Goal: Information Seeking & Learning: Learn about a topic

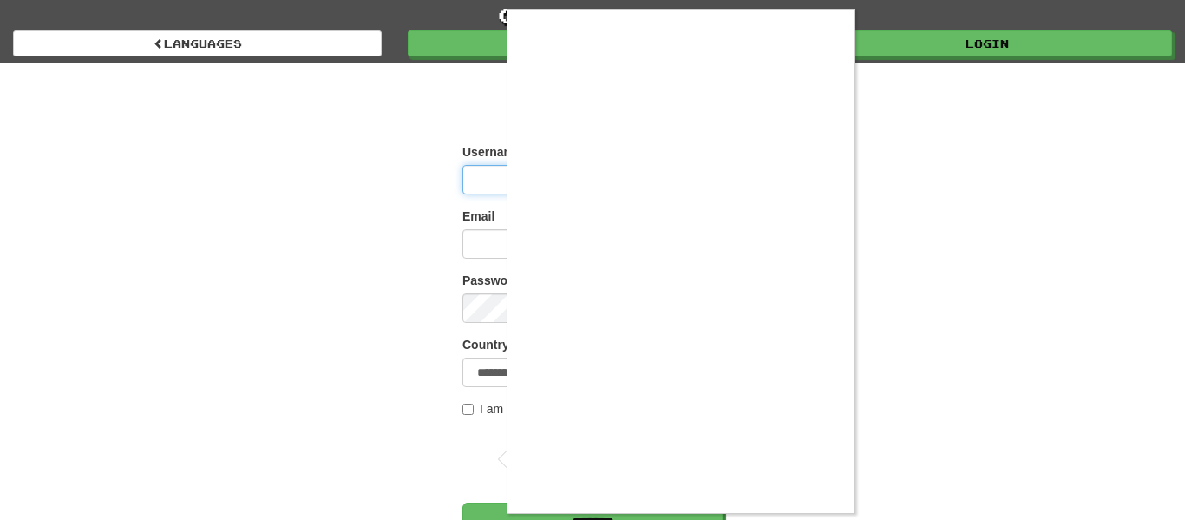
type input "**********"
click at [1017, 179] on div at bounding box center [592, 260] width 1185 height 520
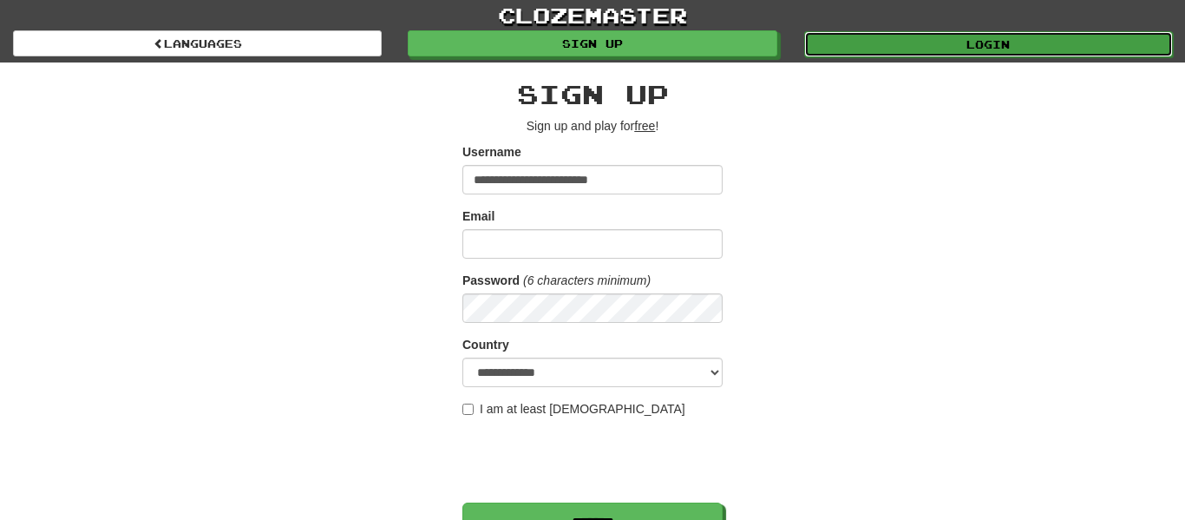
click at [907, 37] on link "Login" at bounding box center [988, 44] width 369 height 26
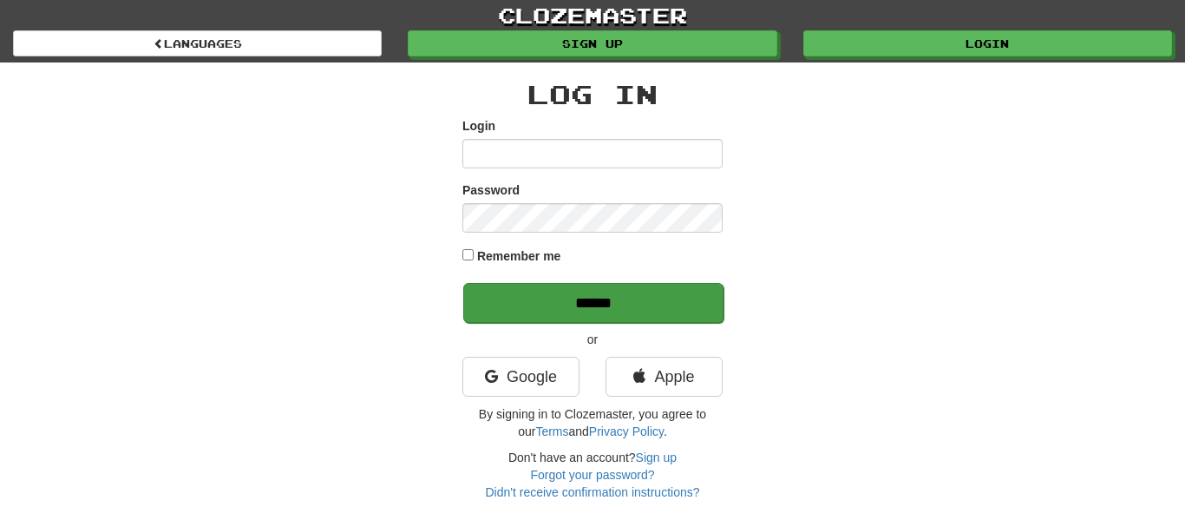
type input "**********"
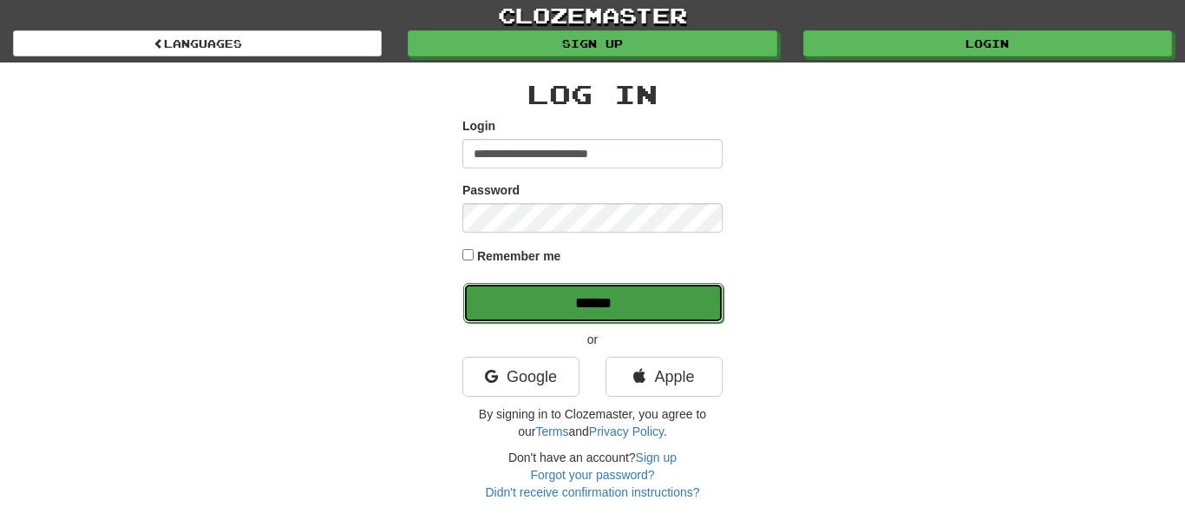
click at [575, 294] on input "******" at bounding box center [593, 303] width 260 height 40
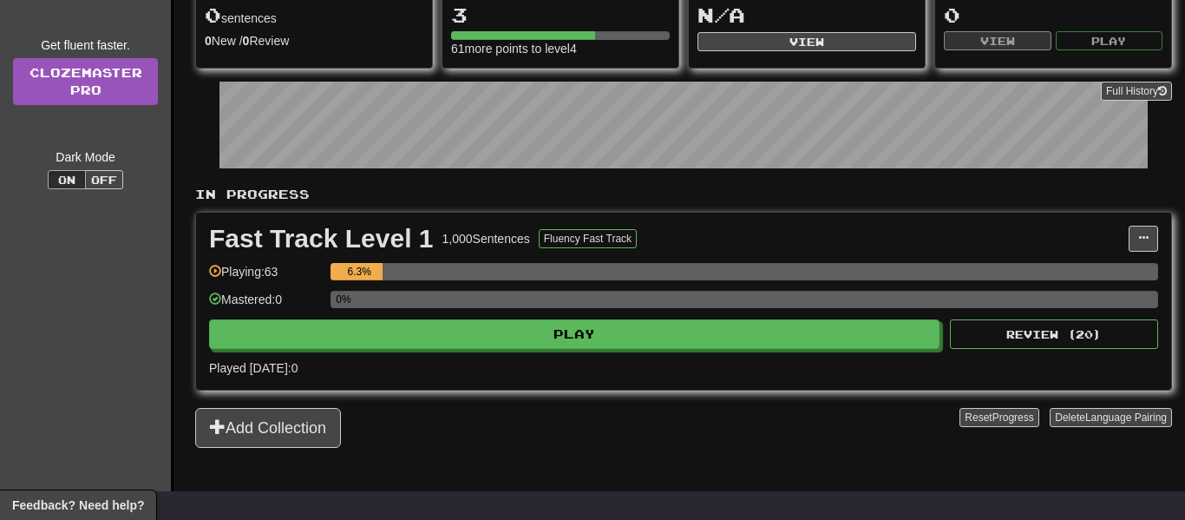
scroll to position [217, 0]
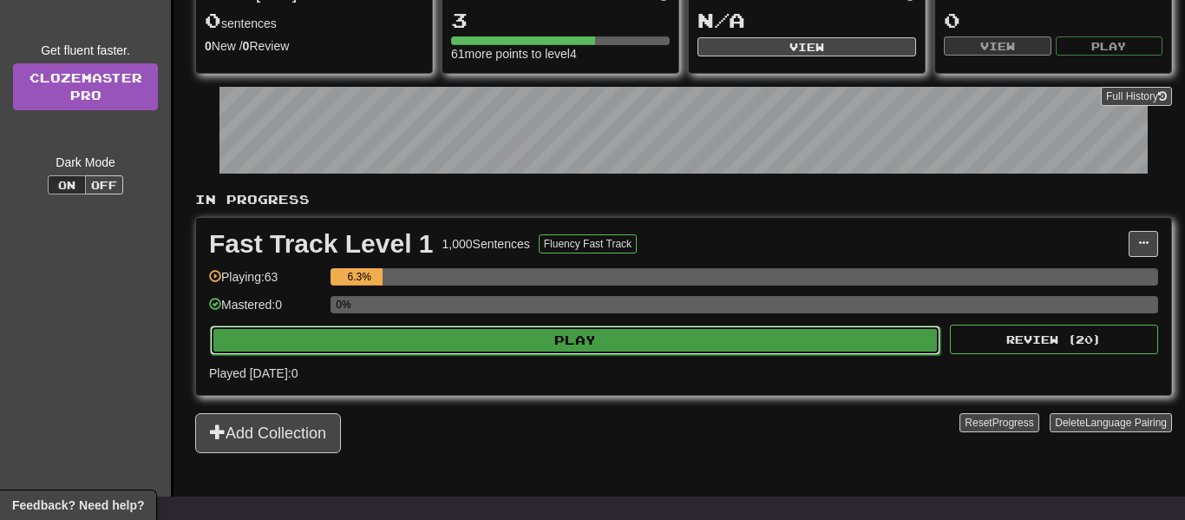
click at [410, 336] on button "Play" at bounding box center [575, 340] width 731 height 30
select select "**"
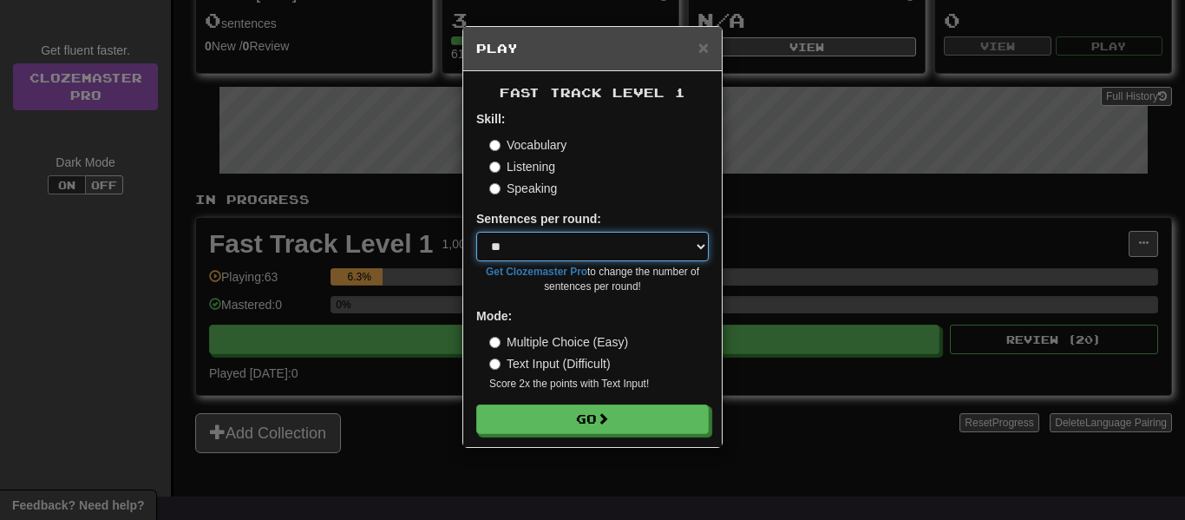
click at [549, 243] on select "* ** ** ** ** ** *** ********" at bounding box center [592, 247] width 233 height 30
click at [476, 232] on select "* ** ** ** ** ** *** ********" at bounding box center [592, 247] width 233 height 30
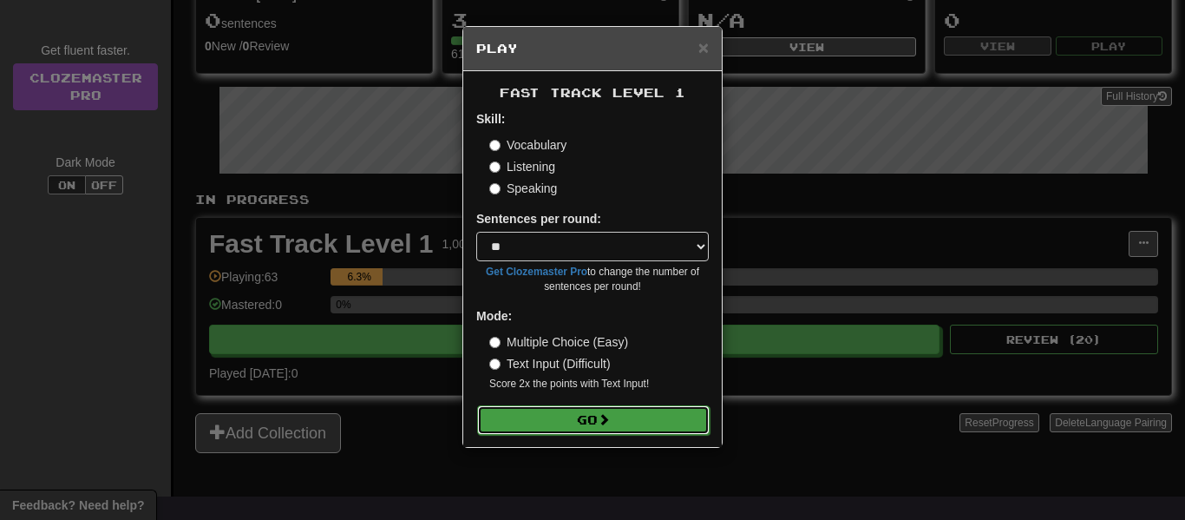
click at [606, 416] on span at bounding box center [604, 419] width 12 height 12
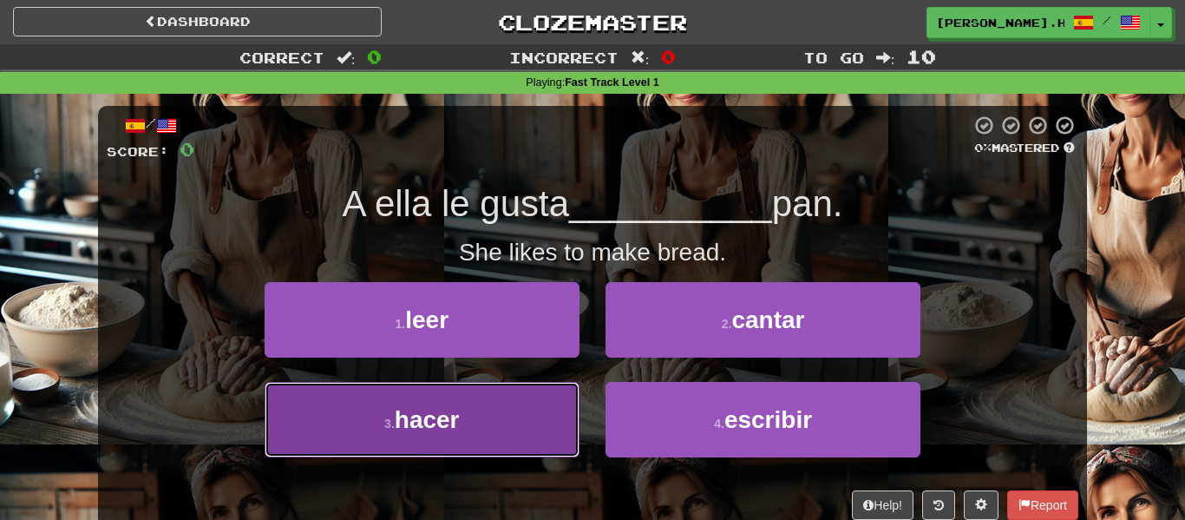
click at [515, 397] on button "3 . hacer" at bounding box center [422, 419] width 315 height 75
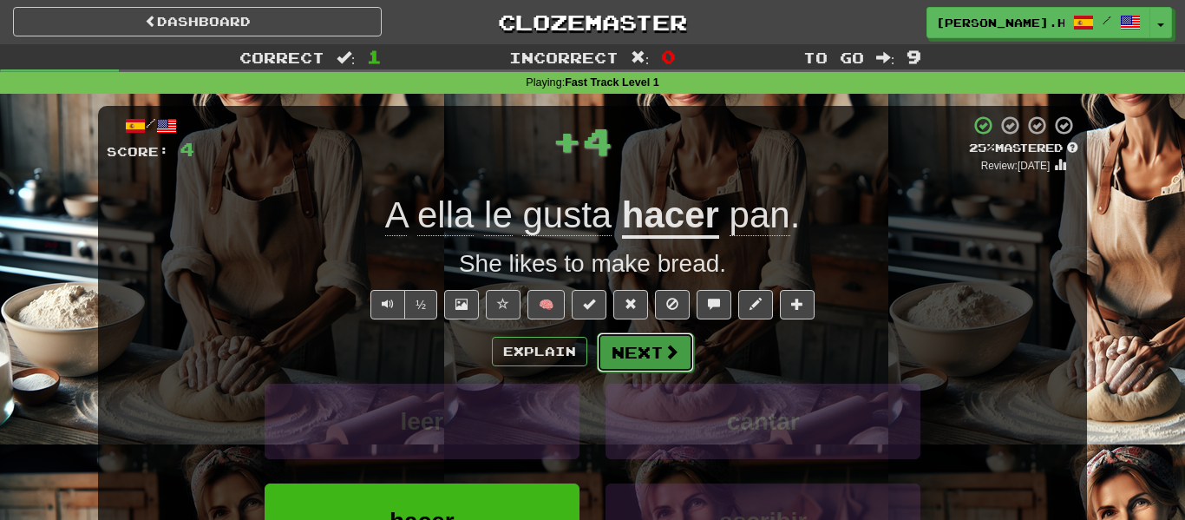
click at [665, 354] on span at bounding box center [672, 352] width 16 height 16
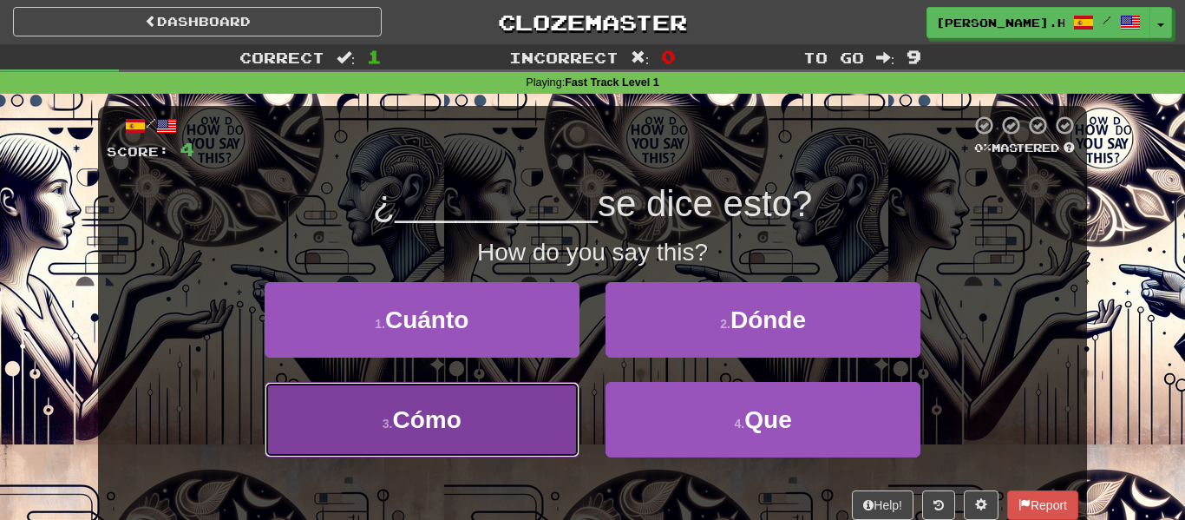
click at [478, 410] on button "3 . Cómo" at bounding box center [422, 419] width 315 height 75
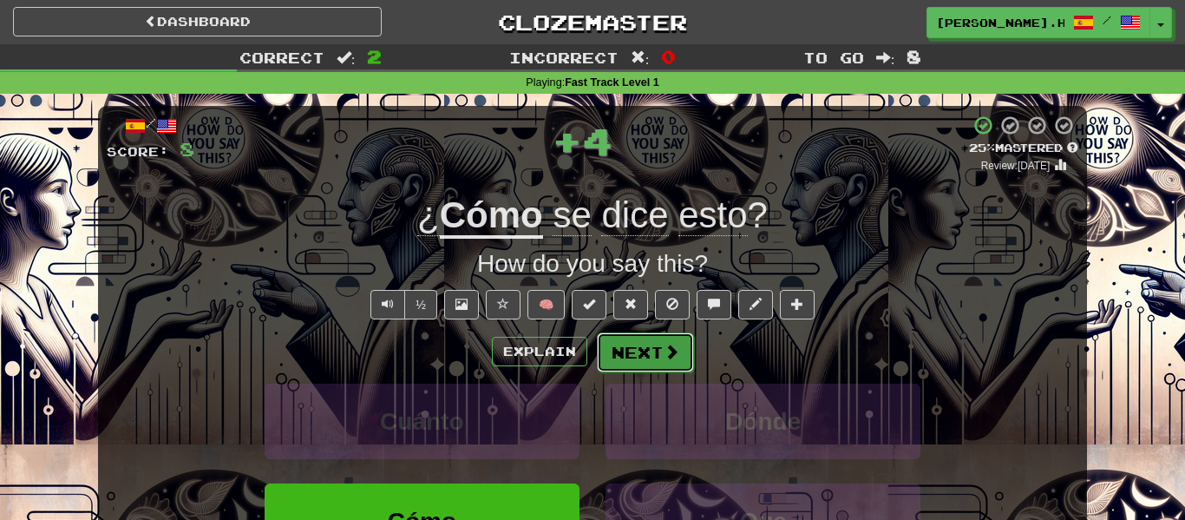
click at [671, 335] on button "Next" at bounding box center [645, 352] width 97 height 40
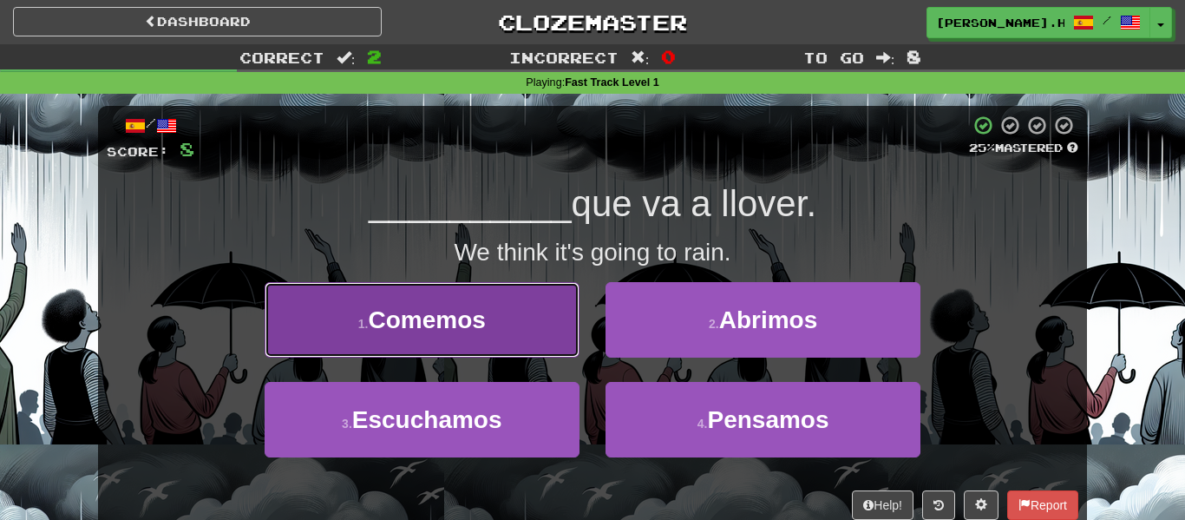
click at [510, 322] on button "1 . Comemos" at bounding box center [422, 319] width 315 height 75
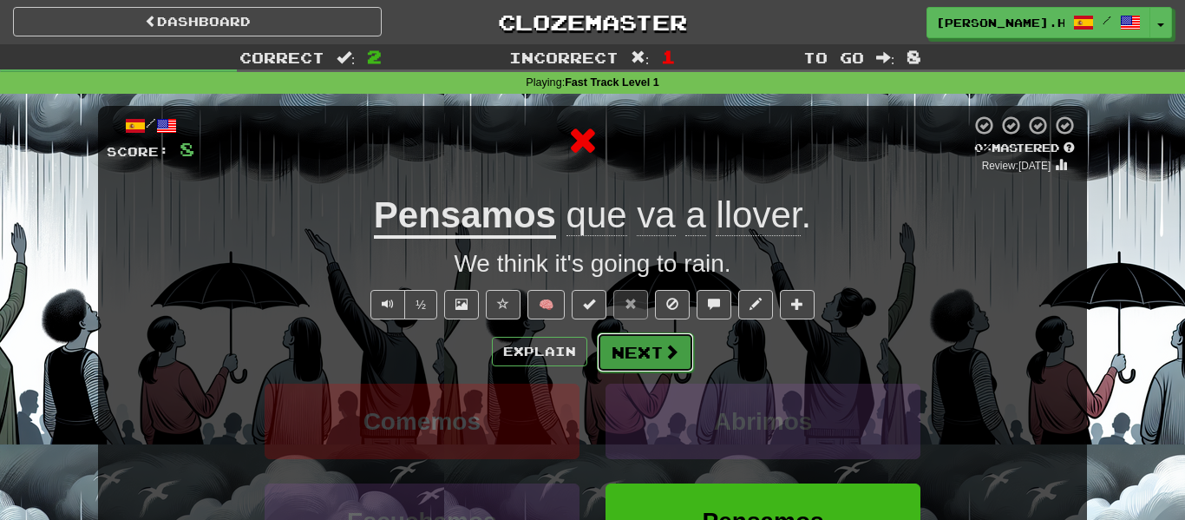
click at [613, 362] on button "Next" at bounding box center [645, 352] width 97 height 40
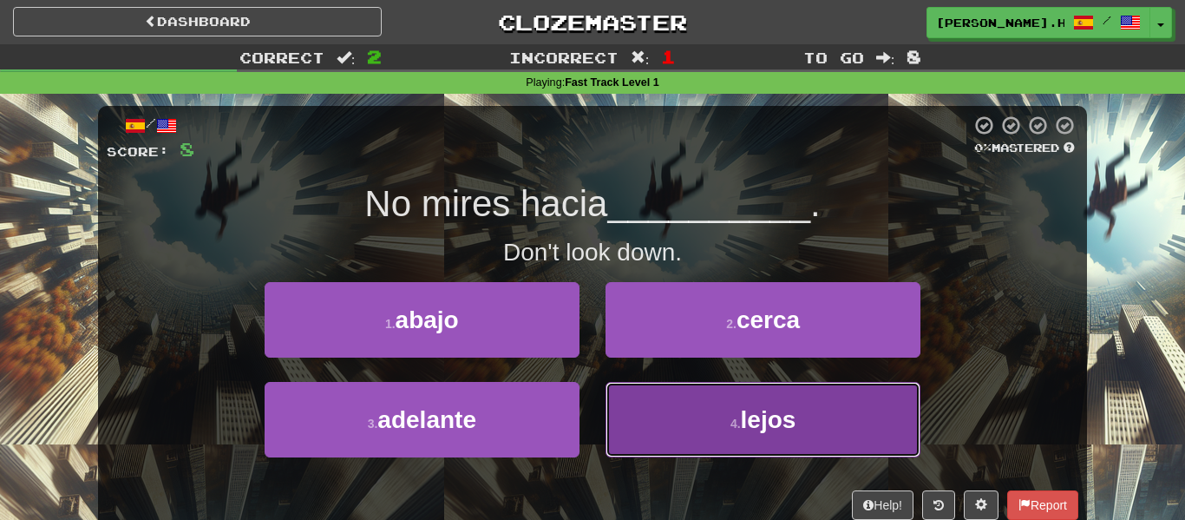
click at [663, 434] on button "4 . lejos" at bounding box center [763, 419] width 315 height 75
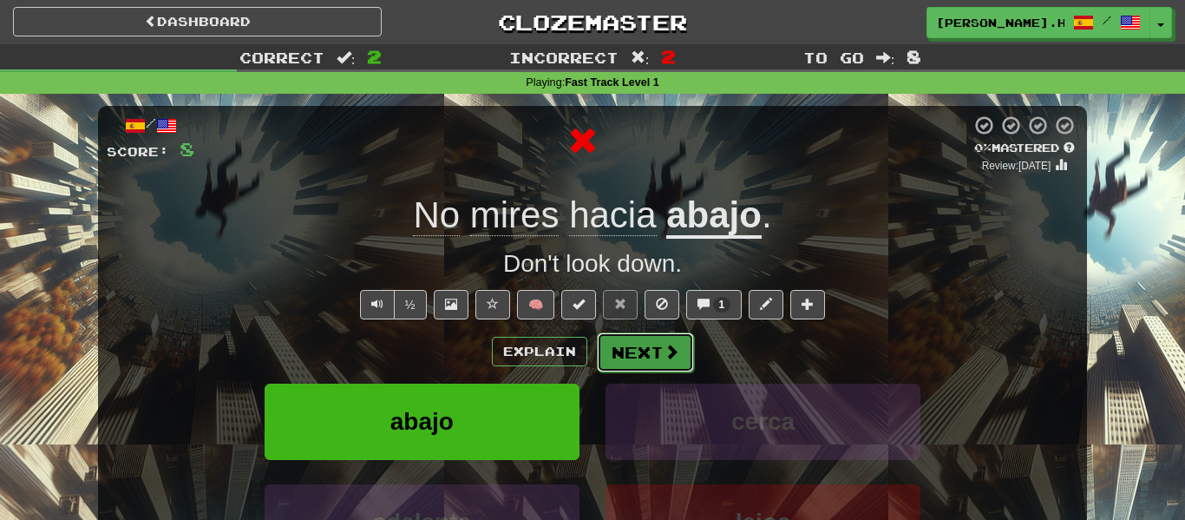
click at [641, 356] on button "Next" at bounding box center [645, 352] width 97 height 40
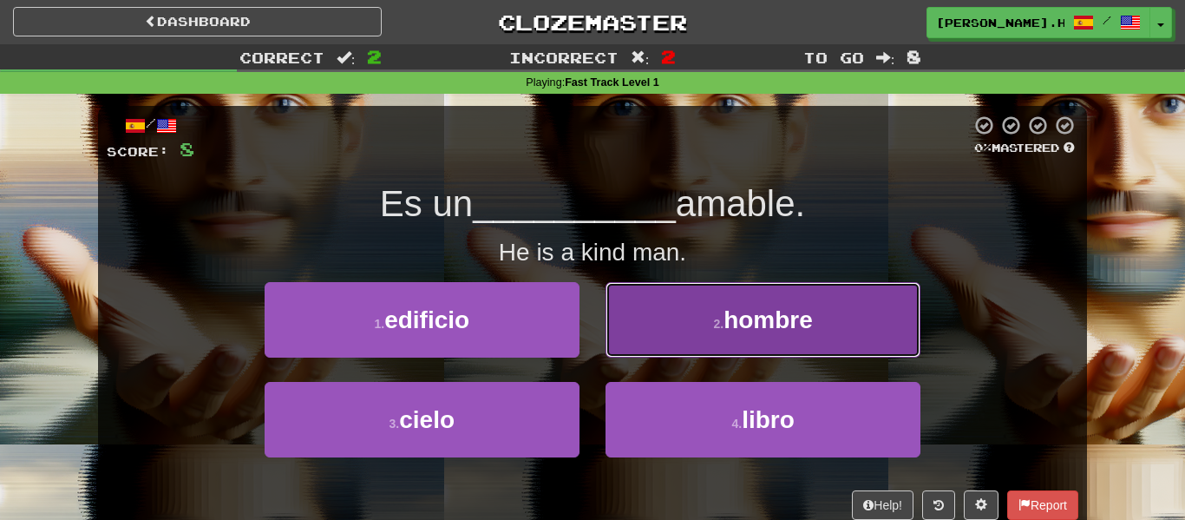
click at [747, 325] on span "hombre" at bounding box center [768, 319] width 89 height 27
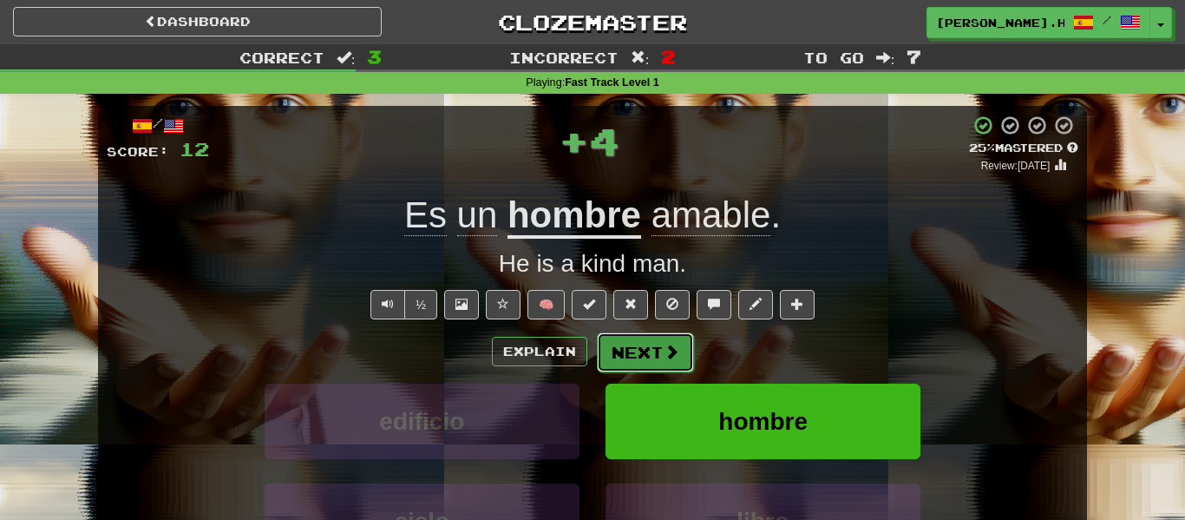
click at [633, 370] on button "Next" at bounding box center [645, 352] width 97 height 40
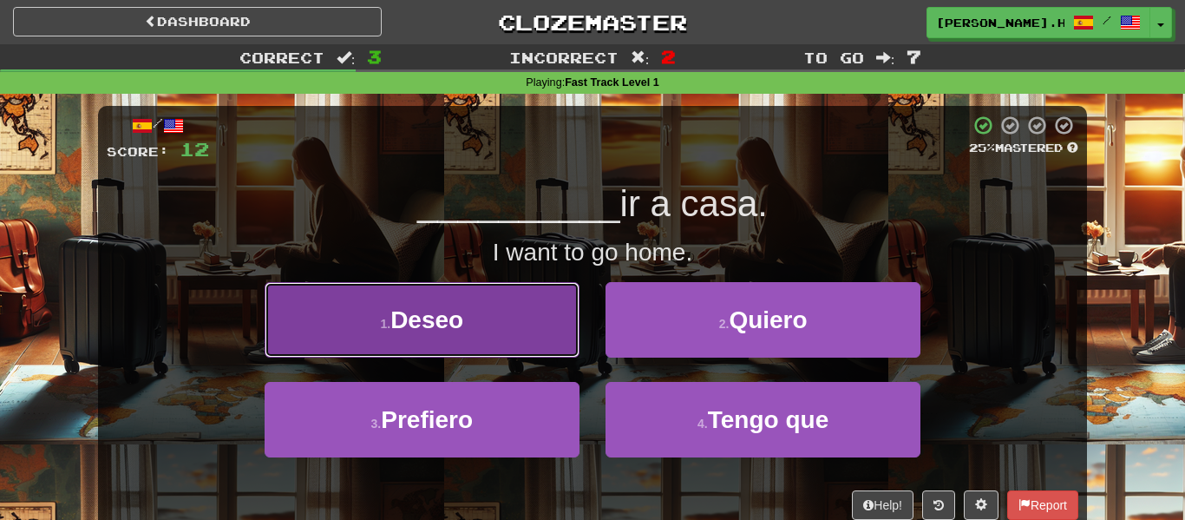
click at [480, 288] on button "1 . Deseo" at bounding box center [422, 319] width 315 height 75
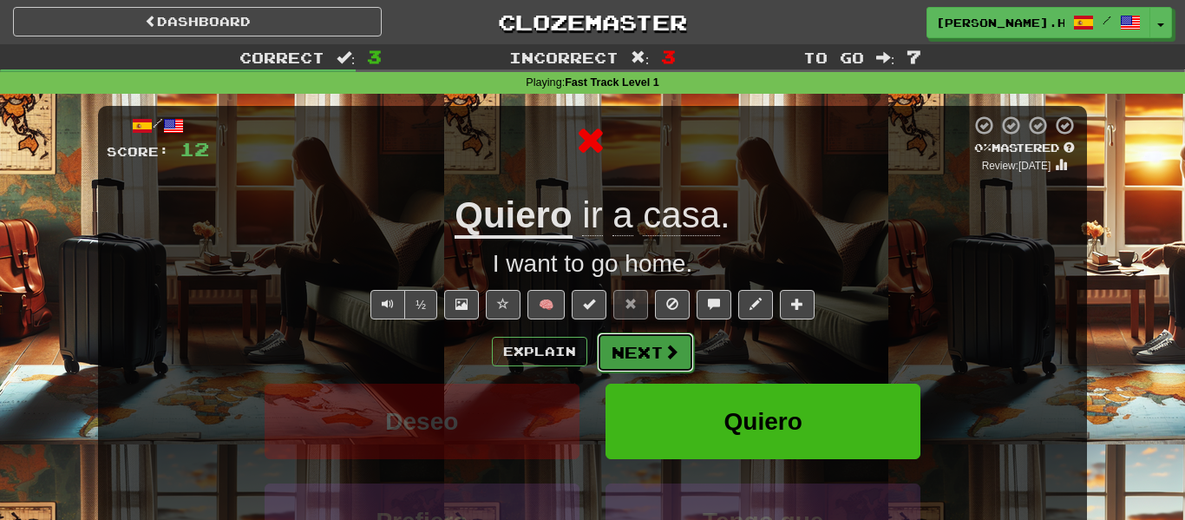
click at [652, 356] on button "Next" at bounding box center [645, 352] width 97 height 40
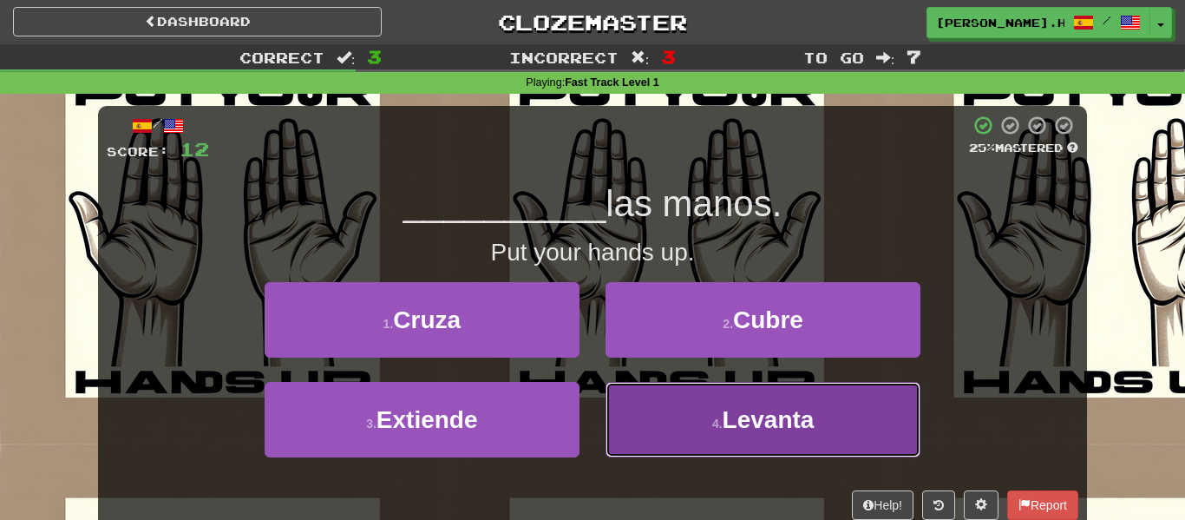
click at [670, 388] on button "4 . Levanta" at bounding box center [763, 419] width 315 height 75
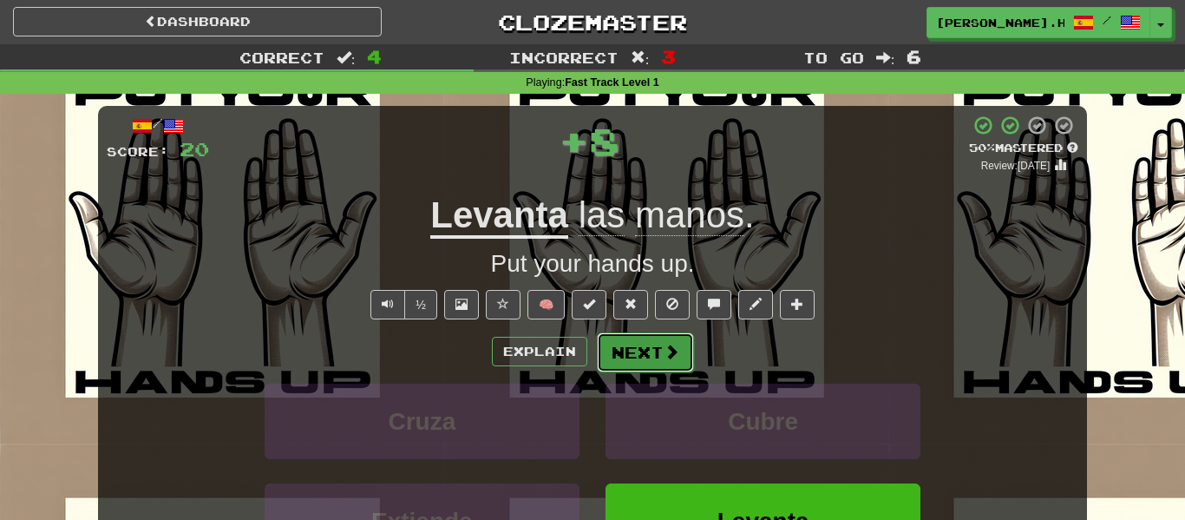
click at [626, 355] on button "Next" at bounding box center [645, 352] width 97 height 40
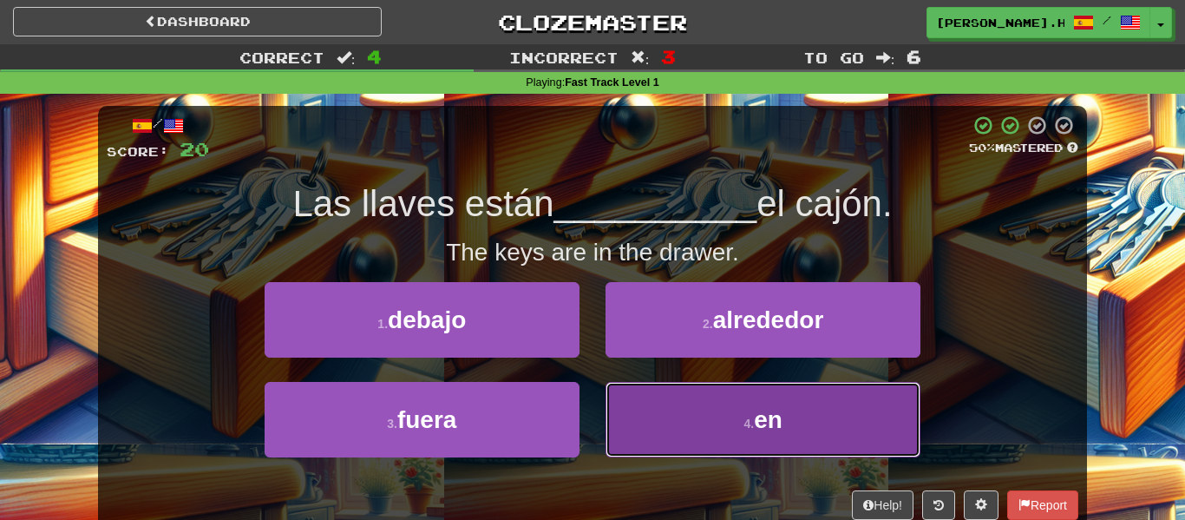
click at [698, 426] on button "4 . en" at bounding box center [763, 419] width 315 height 75
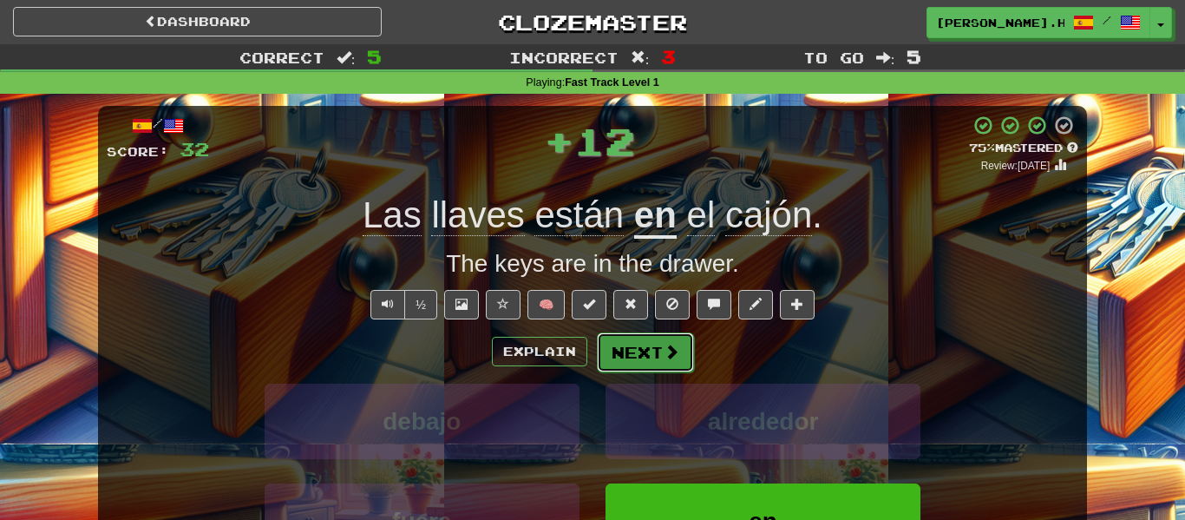
click at [682, 363] on button "Next" at bounding box center [645, 352] width 97 height 40
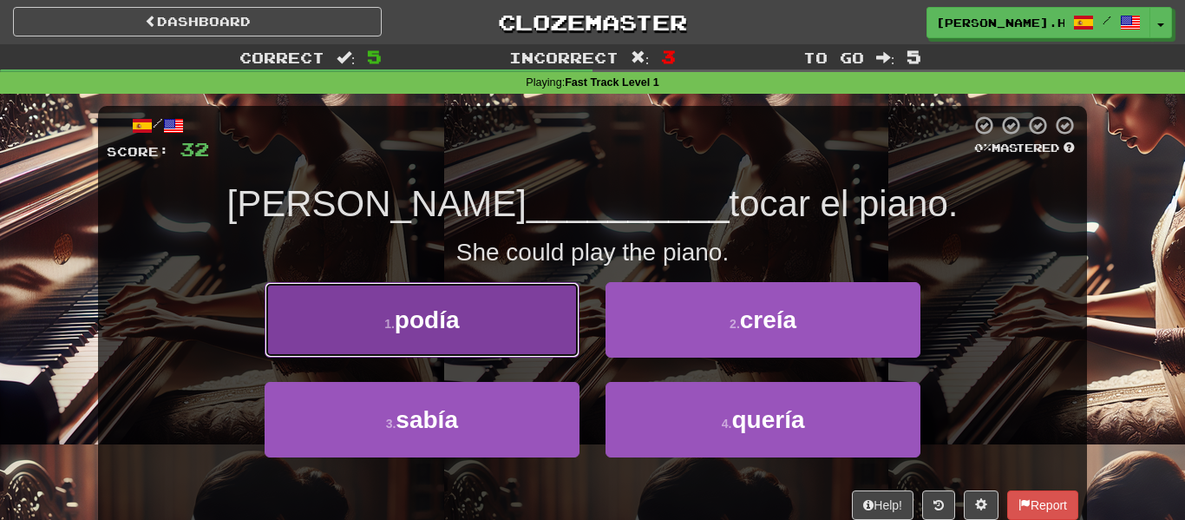
click at [502, 335] on button "1 . podía" at bounding box center [422, 319] width 315 height 75
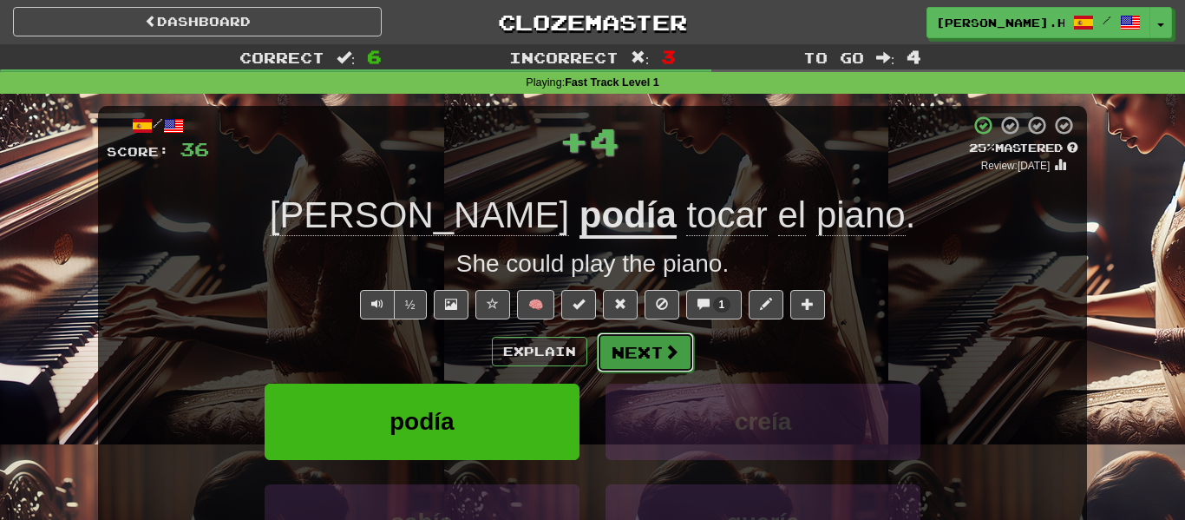
click at [653, 345] on button "Next" at bounding box center [645, 352] width 97 height 40
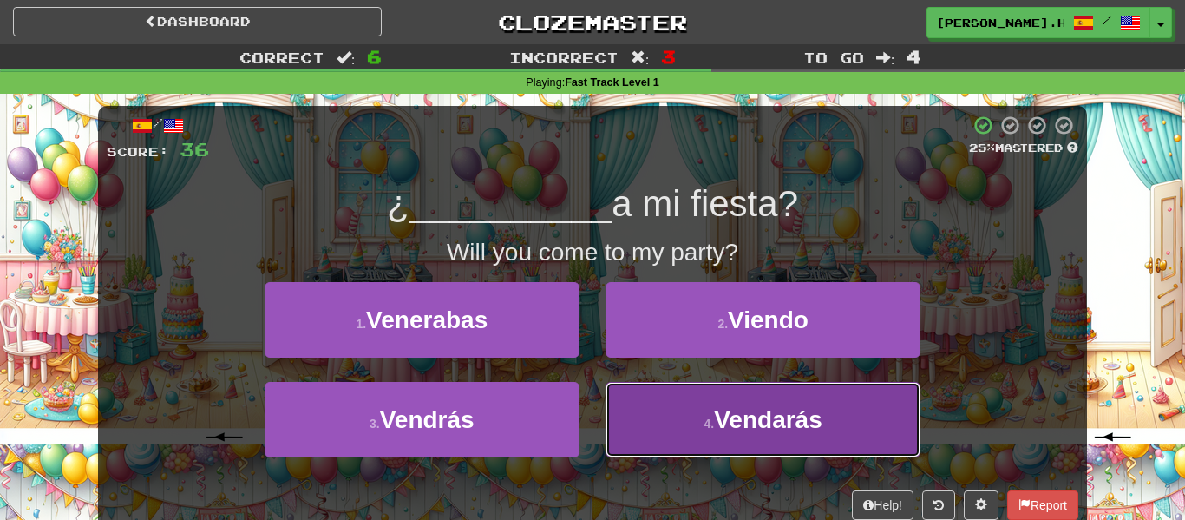
click at [696, 424] on button "4 . Vendarás" at bounding box center [763, 419] width 315 height 75
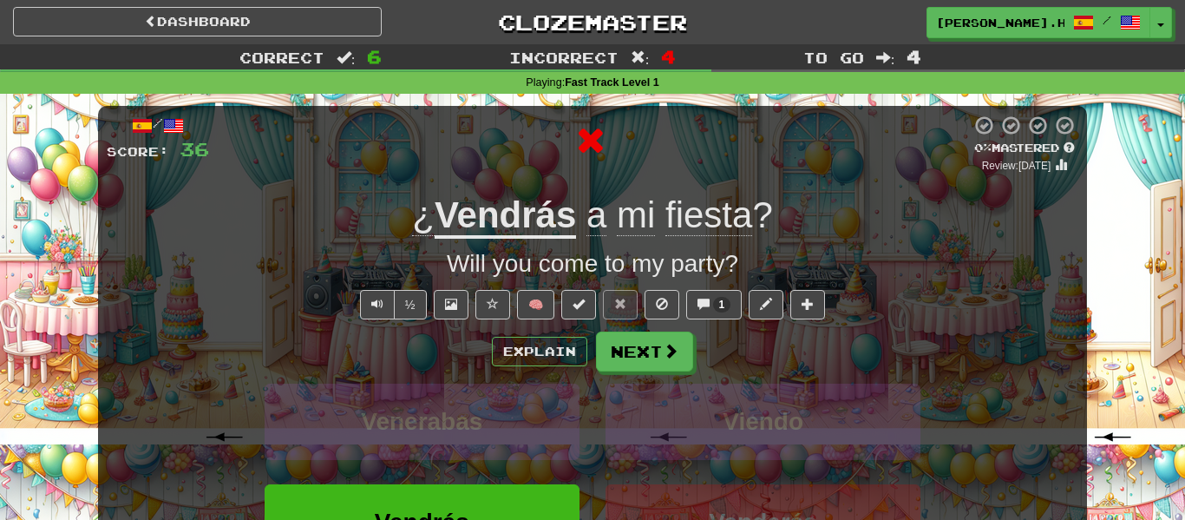
click at [646, 373] on div "Explain Next Venerabas Viendo Vendrás Vendarás Learn more: Venerabas Viendo Ven…" at bounding box center [593, 470] width 972 height 279
click at [612, 361] on button "Next" at bounding box center [645, 352] width 97 height 40
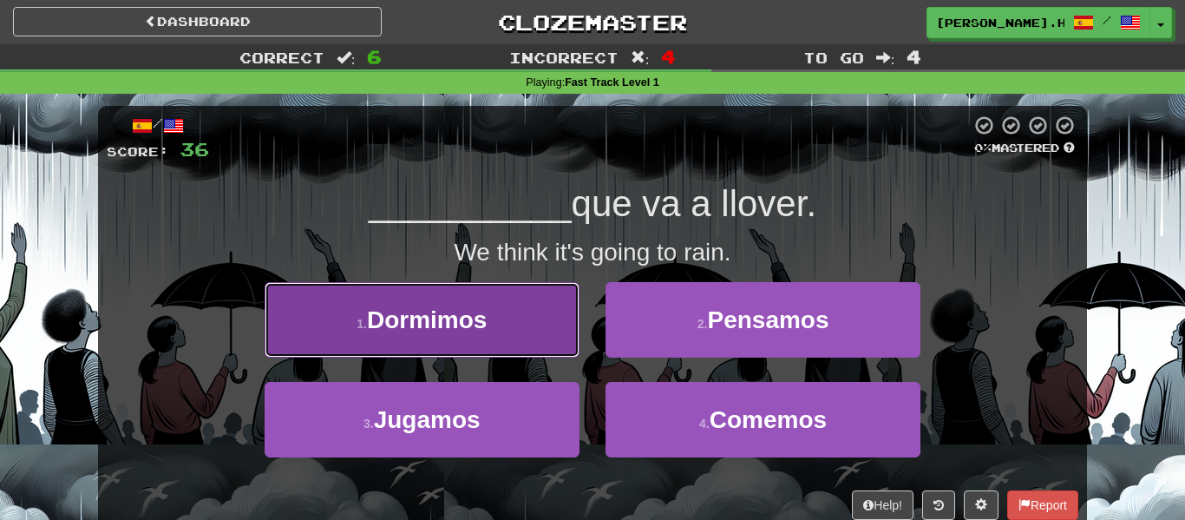
click at [457, 348] on button "1 . Dormimos" at bounding box center [422, 319] width 315 height 75
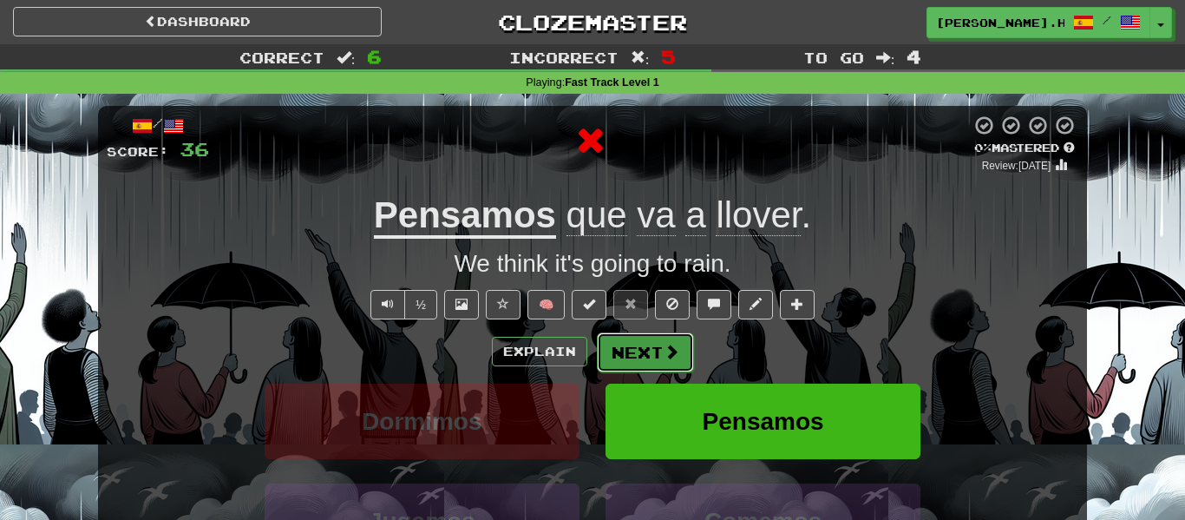
click at [617, 364] on button "Next" at bounding box center [645, 352] width 97 height 40
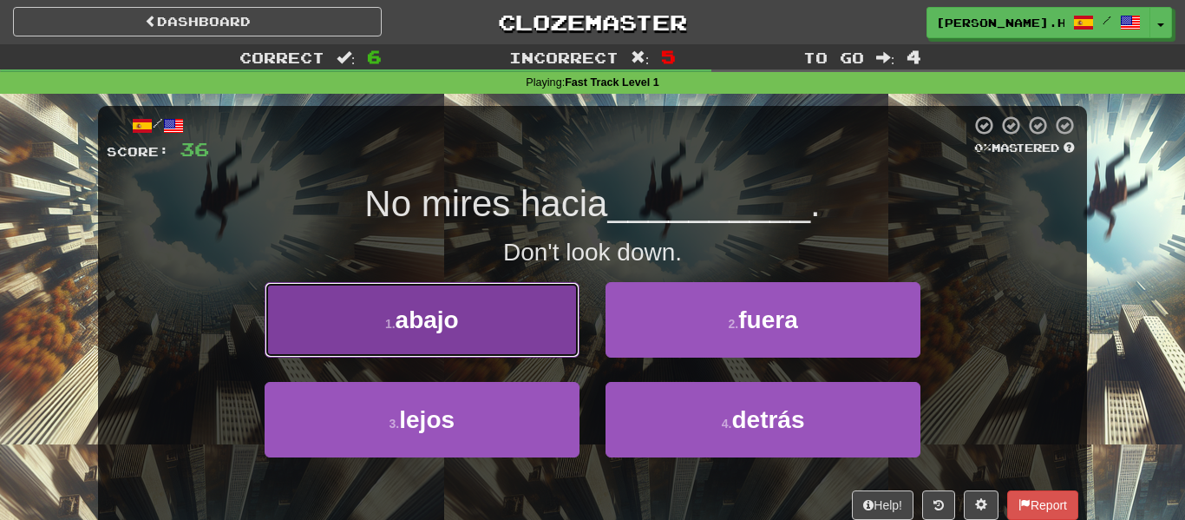
click at [470, 296] on button "1 . abajo" at bounding box center [422, 319] width 315 height 75
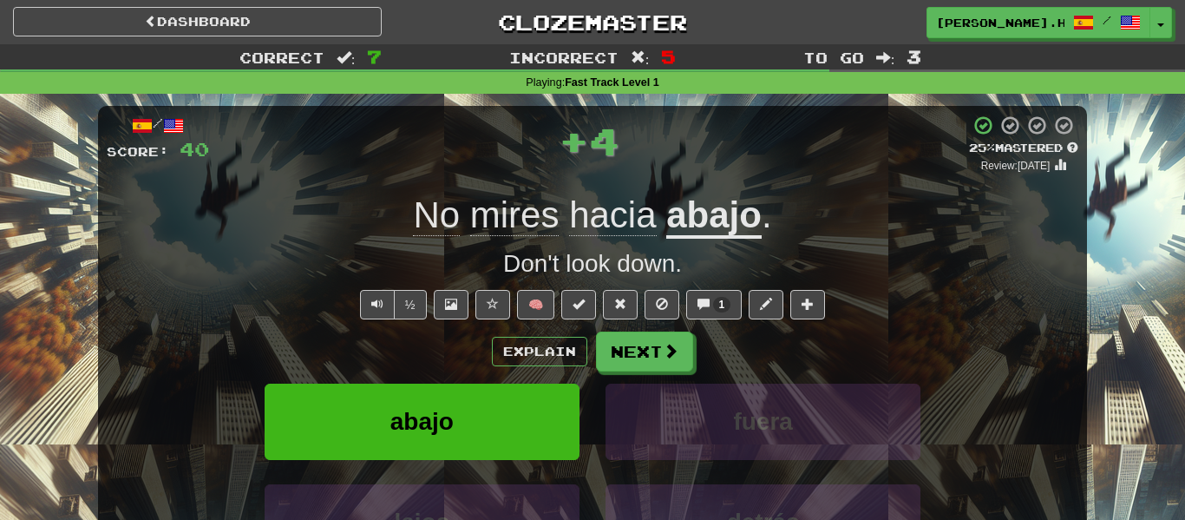
click at [626, 327] on div "/ Score: 40 + 4 25 % Mastered Review: 2025-09-20 No mires hacia abajo . Don't l…" at bounding box center [592, 381] width 989 height 551
click at [631, 334] on button "Next" at bounding box center [645, 352] width 97 height 40
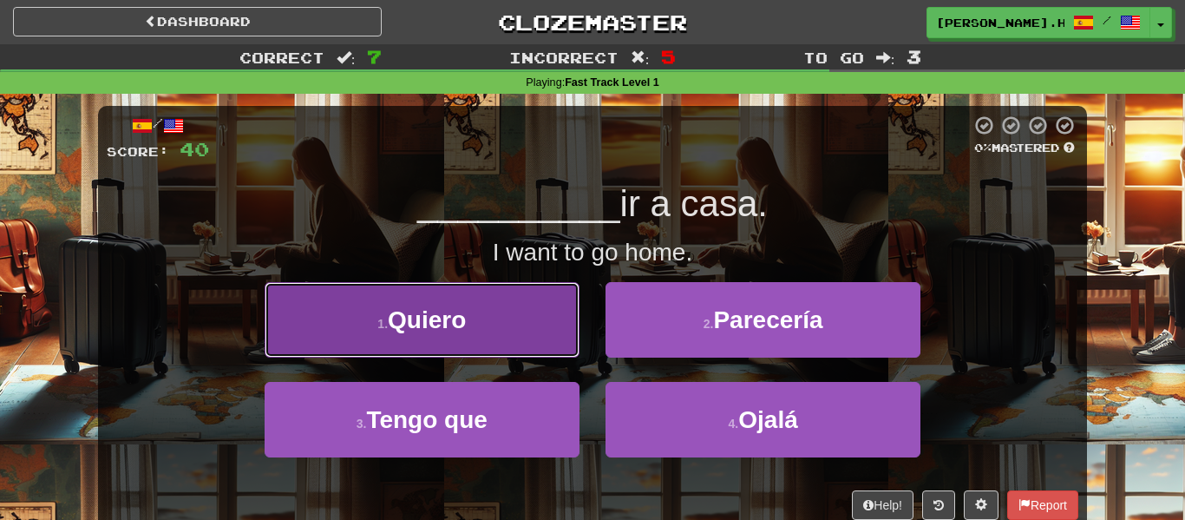
click at [498, 321] on button "1 . Quiero" at bounding box center [422, 319] width 315 height 75
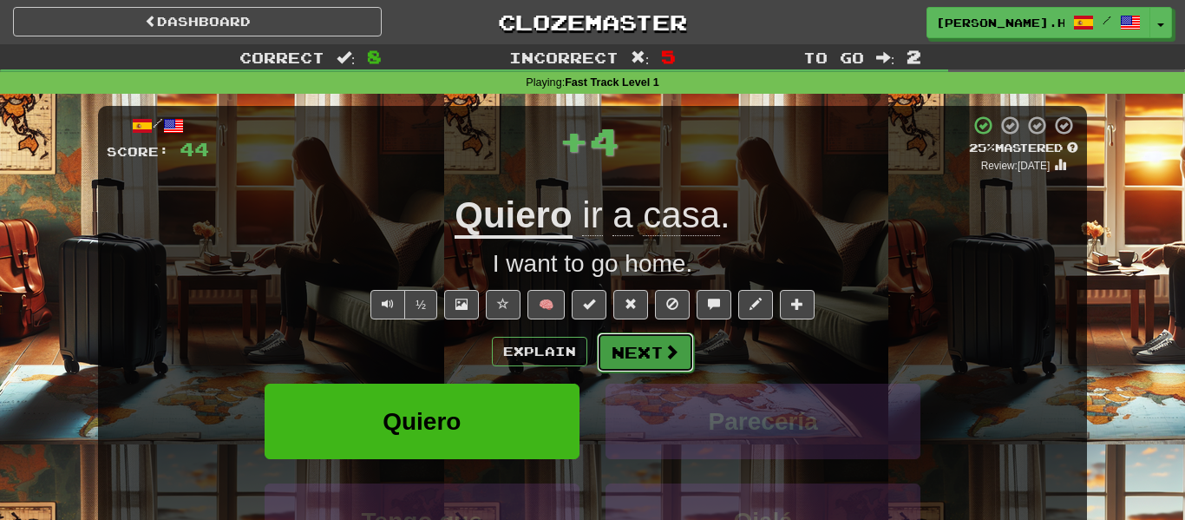
click at [659, 351] on button "Next" at bounding box center [645, 352] width 97 height 40
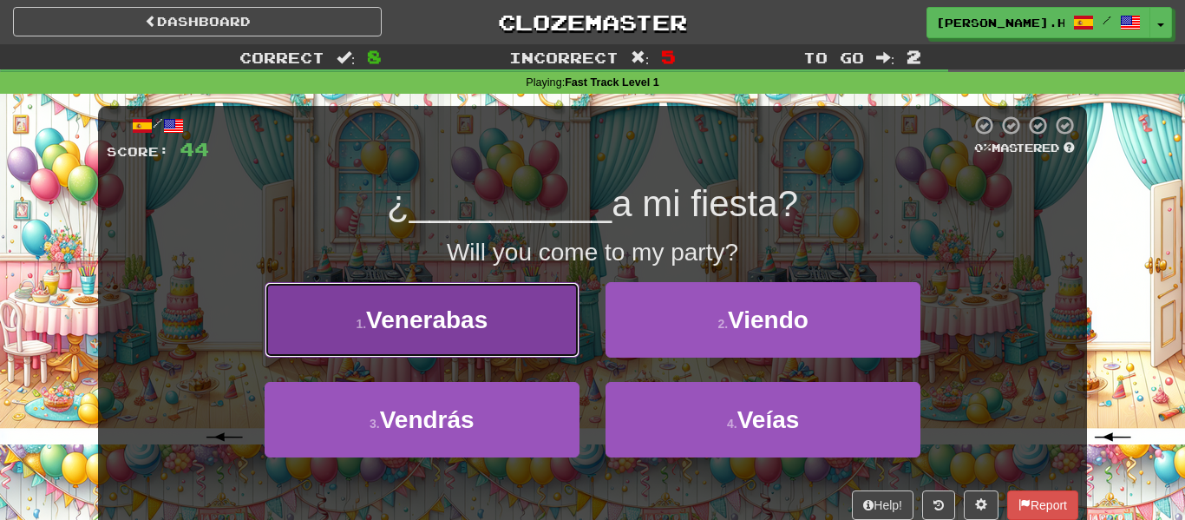
click at [448, 321] on span "Venerabas" at bounding box center [426, 319] width 121 height 27
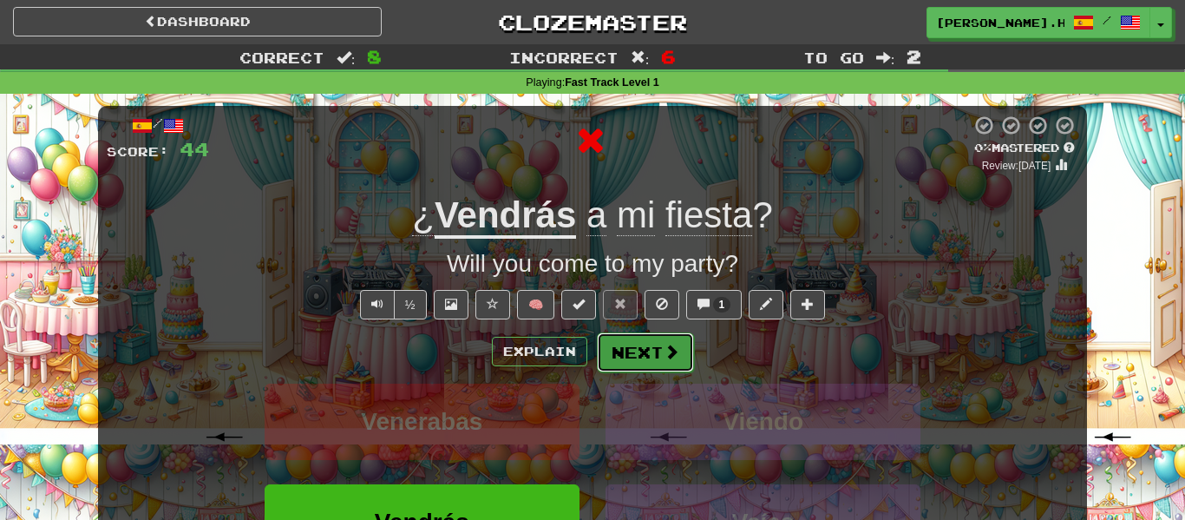
click at [665, 345] on span at bounding box center [672, 352] width 16 height 16
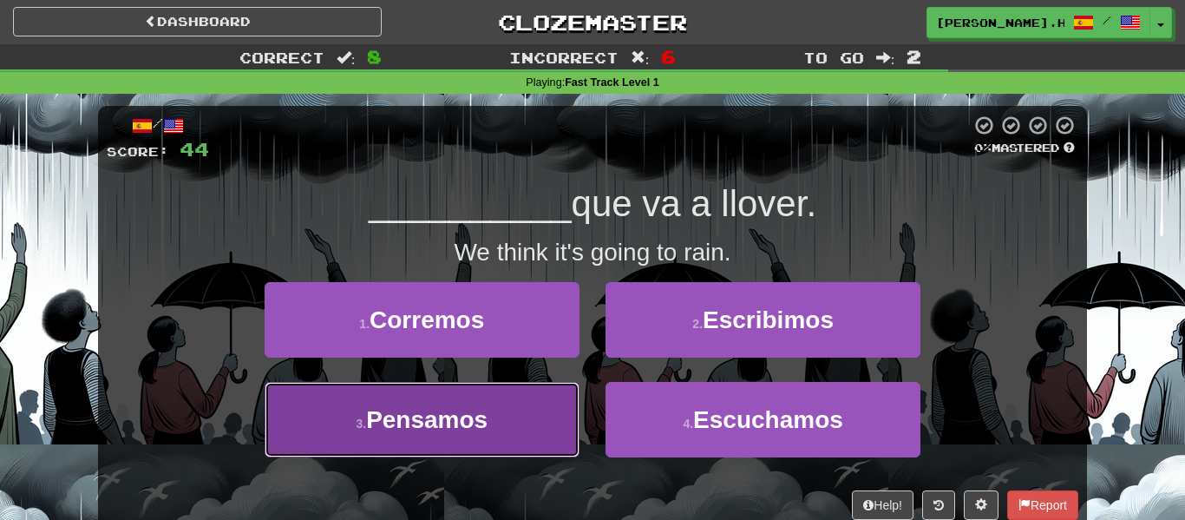
click at [515, 416] on button "3 . Pensamos" at bounding box center [422, 419] width 315 height 75
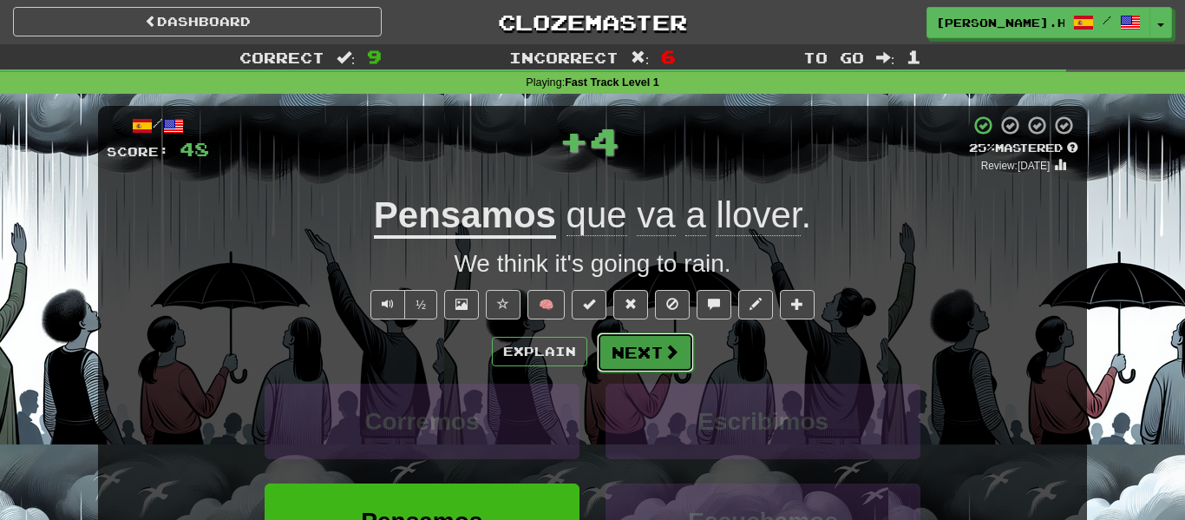
click at [666, 336] on button "Next" at bounding box center [645, 352] width 97 height 40
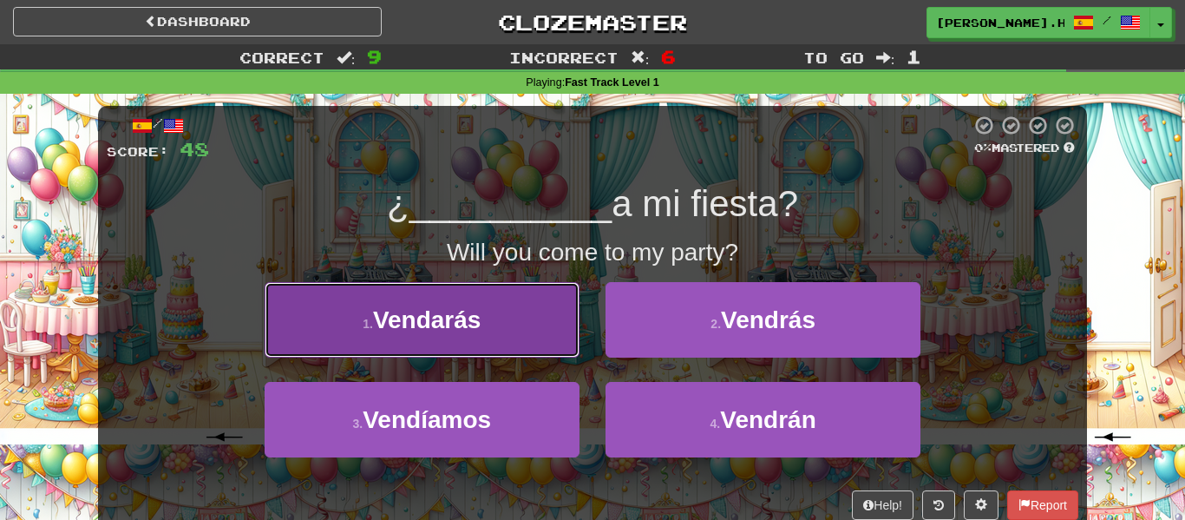
click at [436, 327] on span "Vendarás" at bounding box center [427, 319] width 108 height 27
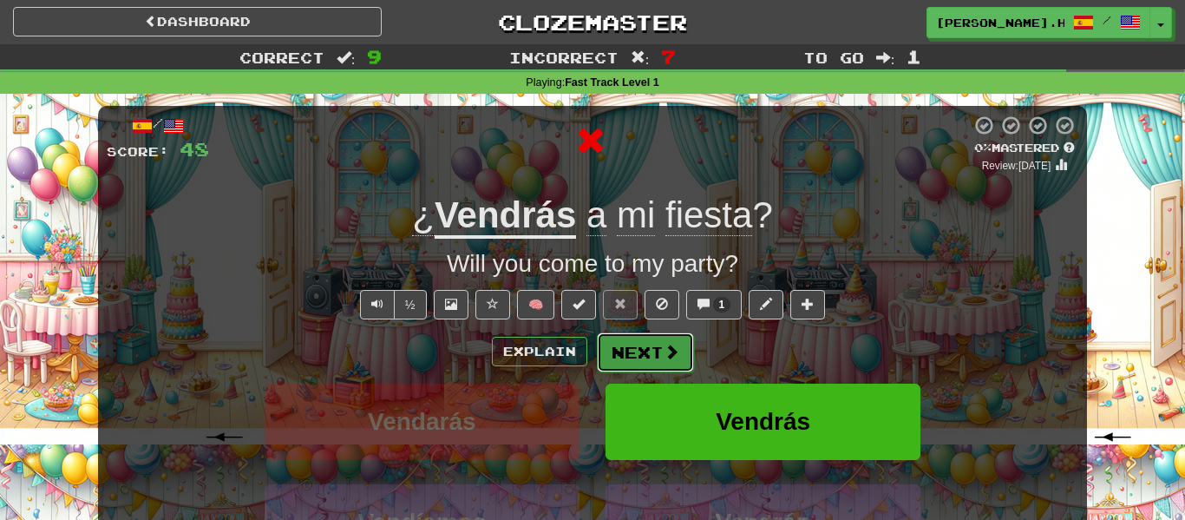
click at [688, 350] on button "Next" at bounding box center [645, 352] width 97 height 40
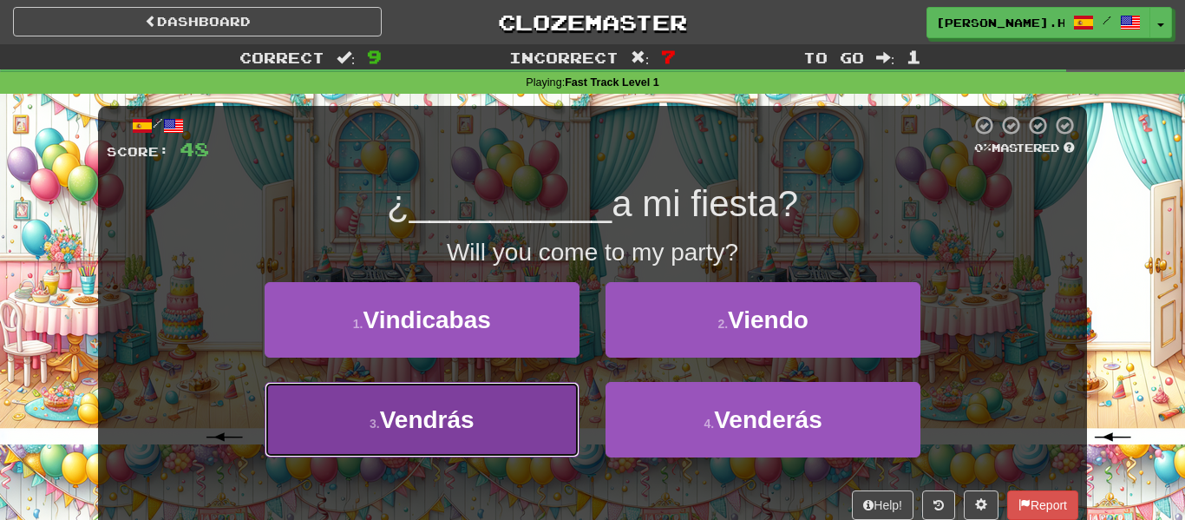
click at [504, 401] on button "3 . Vendrás" at bounding box center [422, 419] width 315 height 75
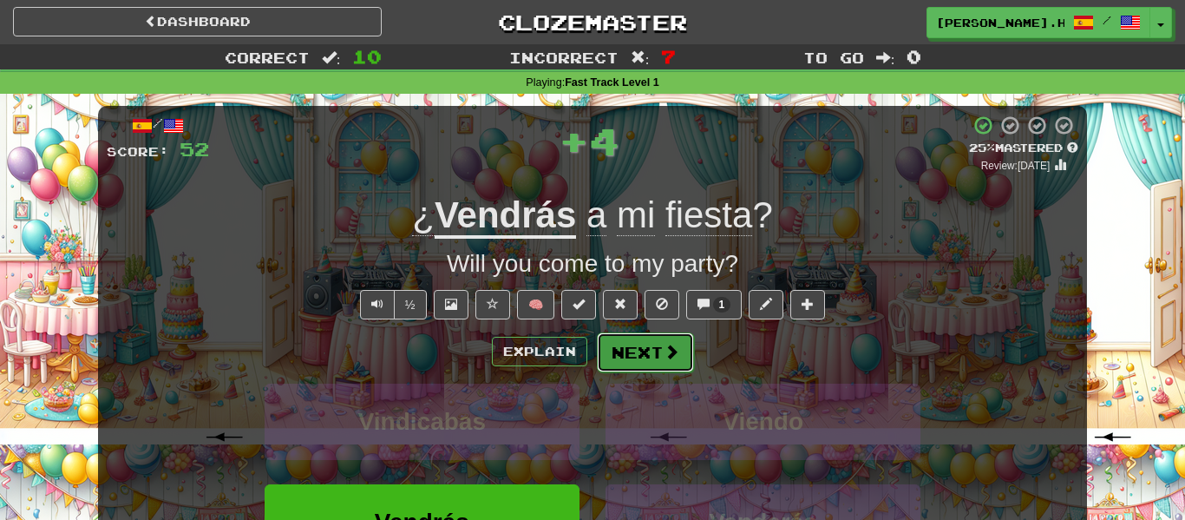
click at [651, 359] on button "Next" at bounding box center [645, 352] width 97 height 40
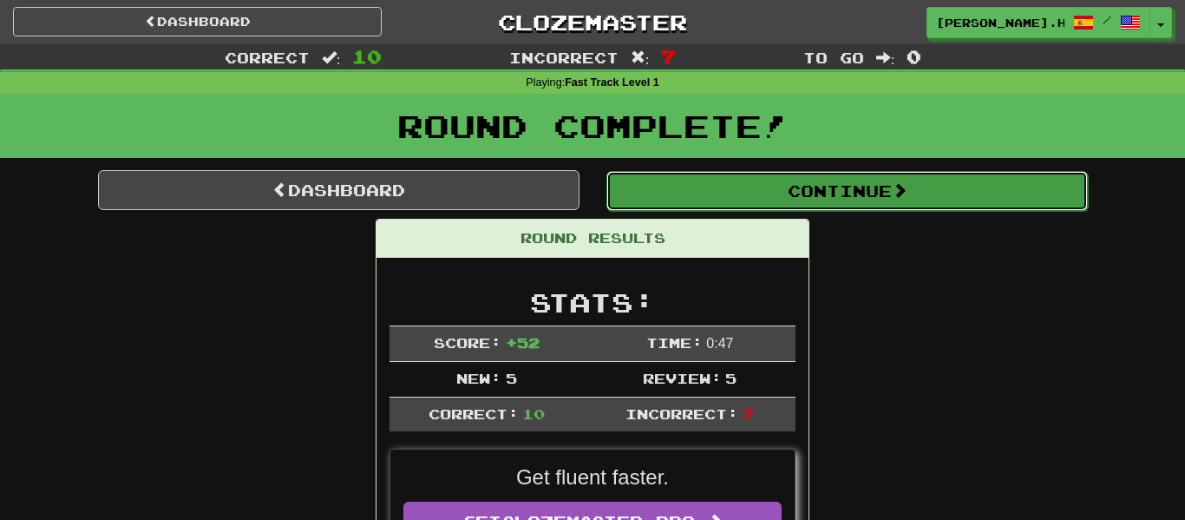
click at [877, 179] on button "Continue" at bounding box center [848, 191] width 482 height 40
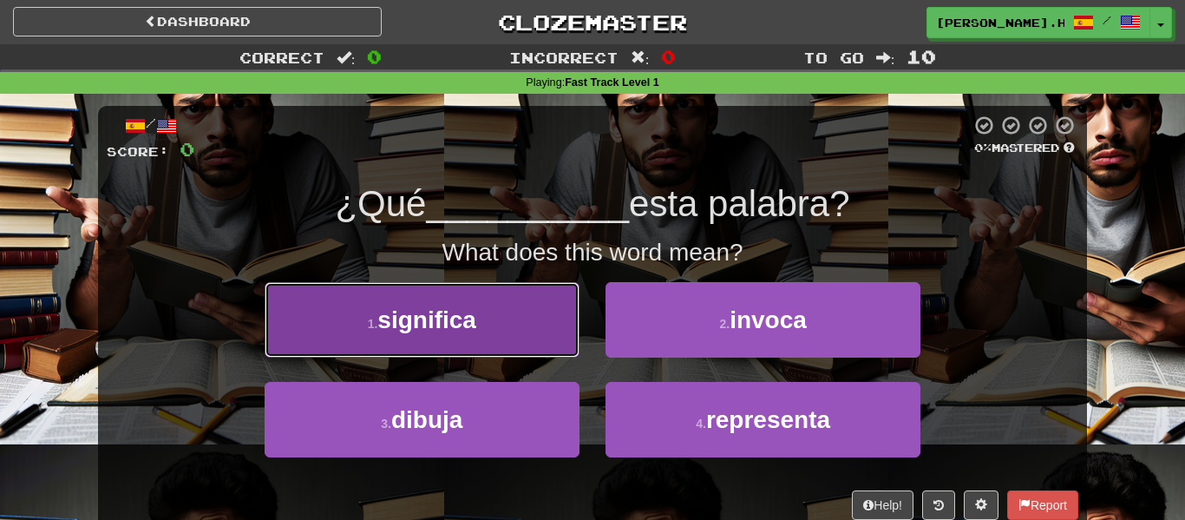
click at [471, 324] on span "significa" at bounding box center [426, 319] width 99 height 27
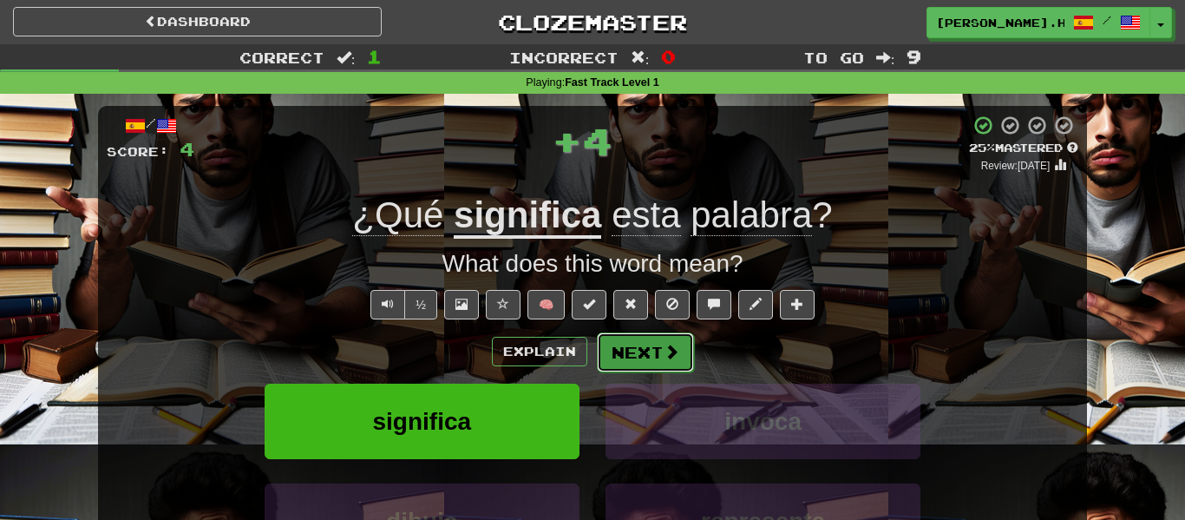
click at [646, 338] on button "Next" at bounding box center [645, 352] width 97 height 40
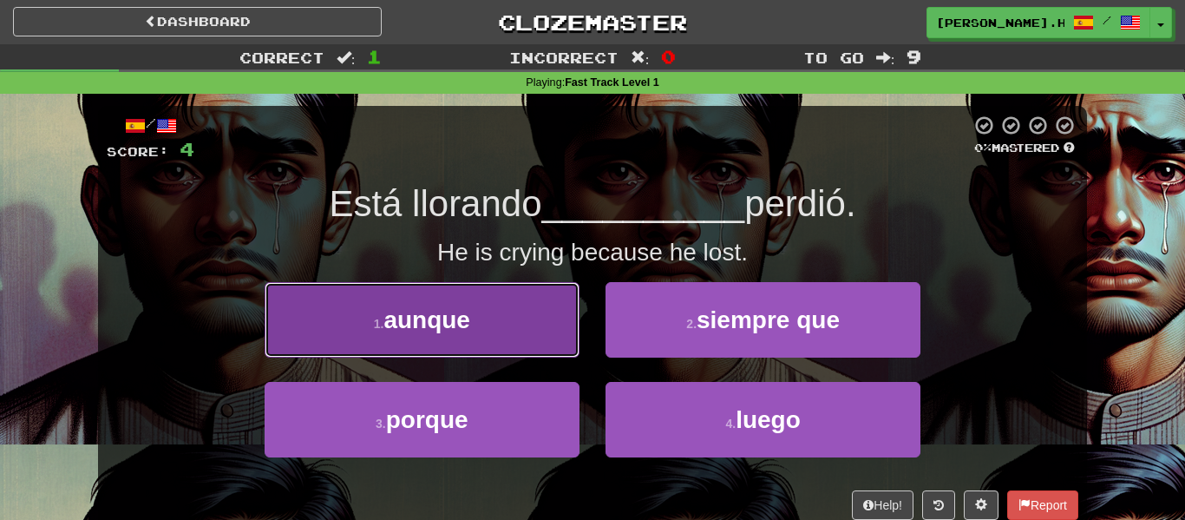
click at [431, 318] on span "aunque" at bounding box center [427, 319] width 87 height 27
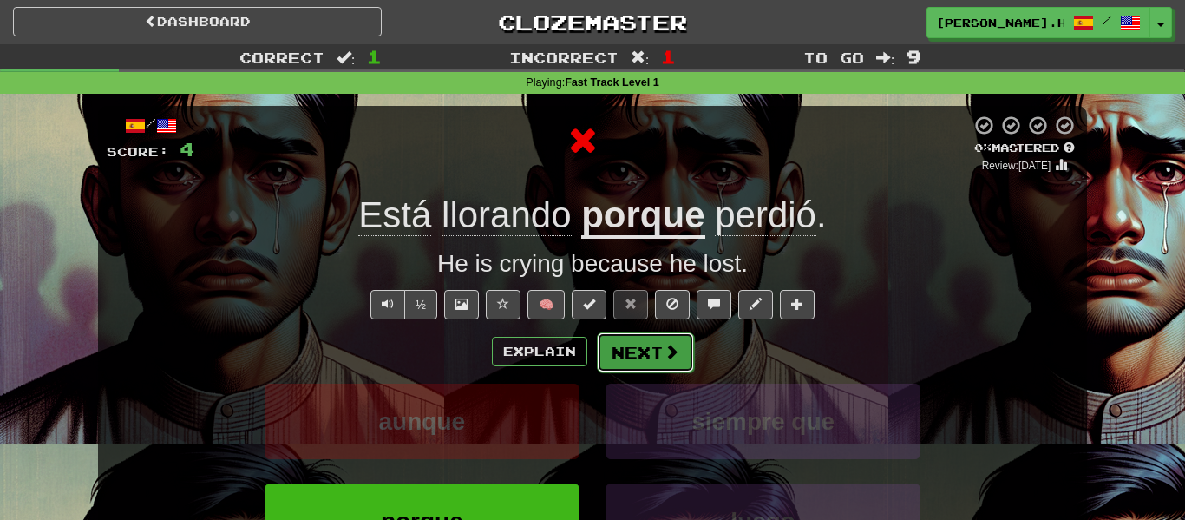
click at [667, 361] on button "Next" at bounding box center [645, 352] width 97 height 40
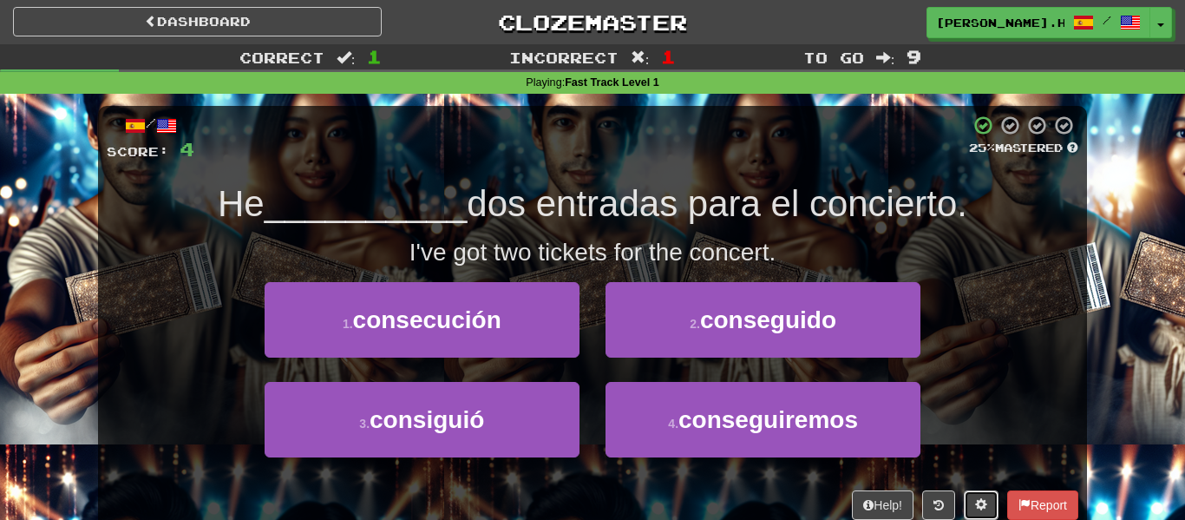
click at [980, 499] on span at bounding box center [981, 504] width 12 height 12
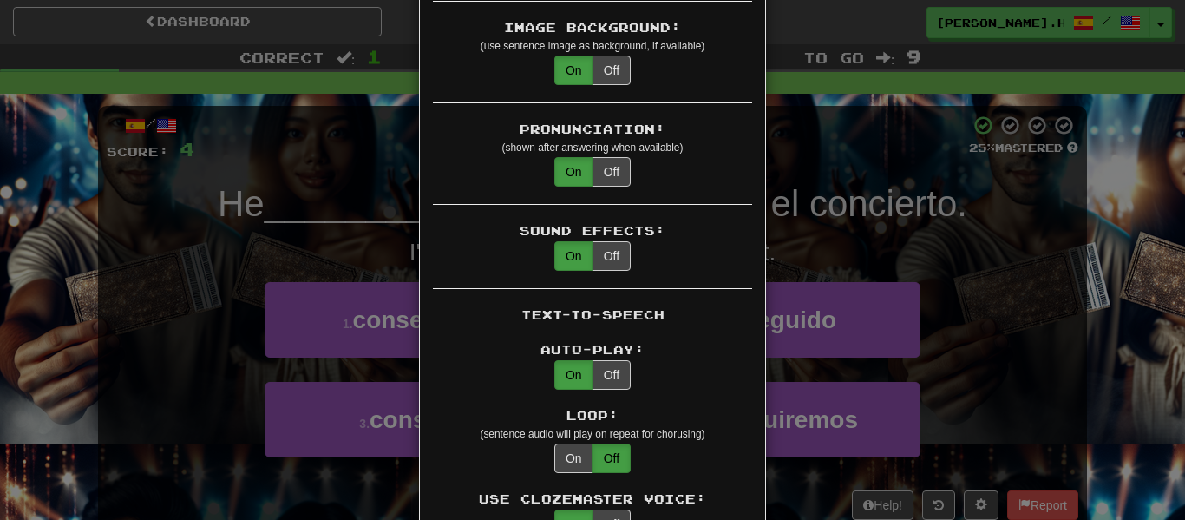
scroll to position [472, 0]
click at [586, 56] on button "On" at bounding box center [574, 71] width 39 height 30
click at [620, 57] on button "Off" at bounding box center [612, 70] width 38 height 30
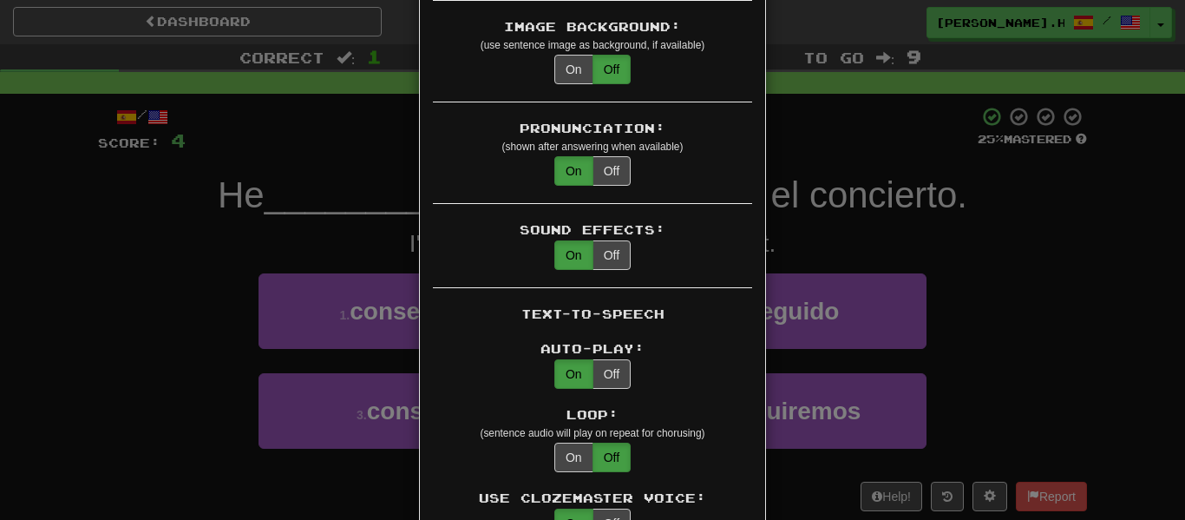
click at [925, 152] on div "× Game Settings Translations: Visible Show After Answering Hidden Sentence Text…" at bounding box center [592, 260] width 1185 height 520
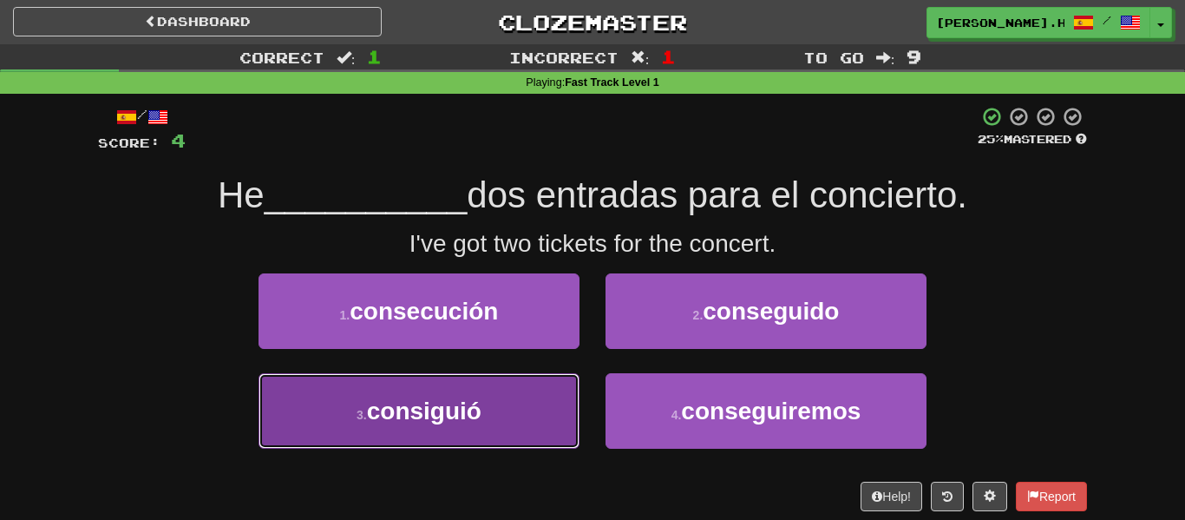
click at [445, 387] on button "3 . consiguió" at bounding box center [419, 410] width 321 height 75
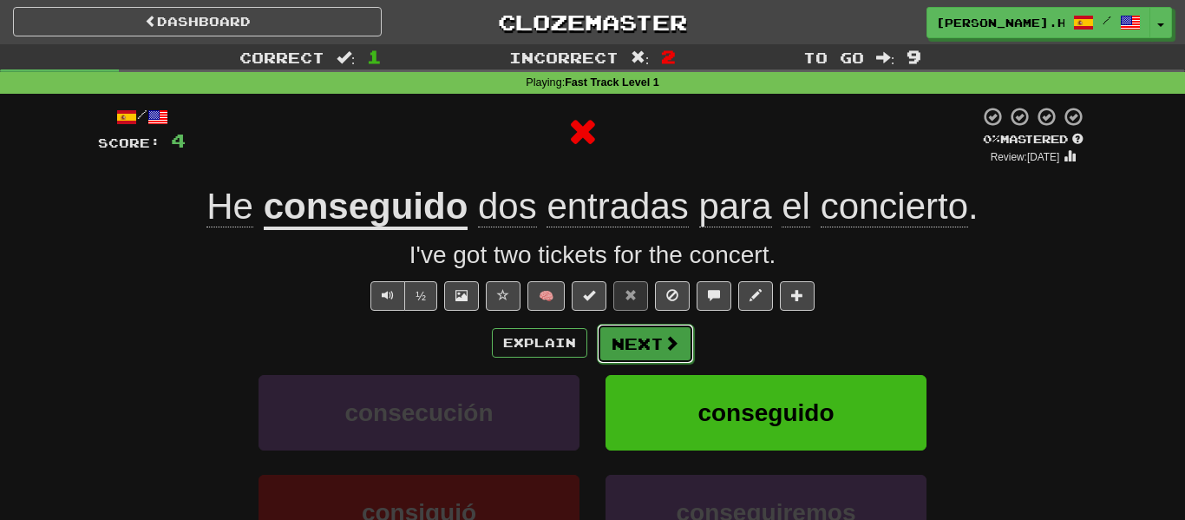
click at [633, 346] on button "Next" at bounding box center [645, 344] width 97 height 40
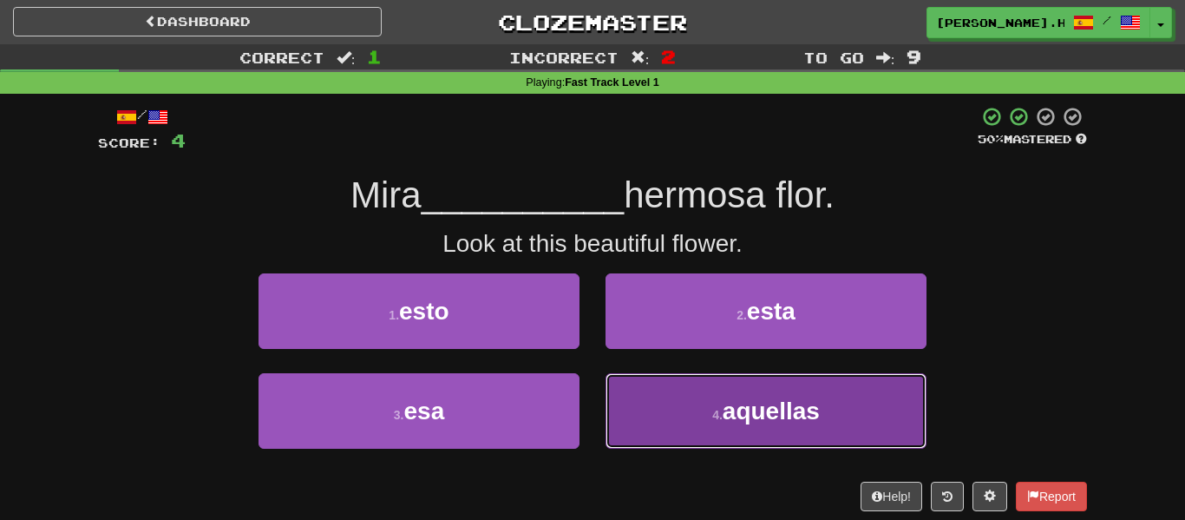
click at [672, 395] on button "4 . aquellas" at bounding box center [766, 410] width 321 height 75
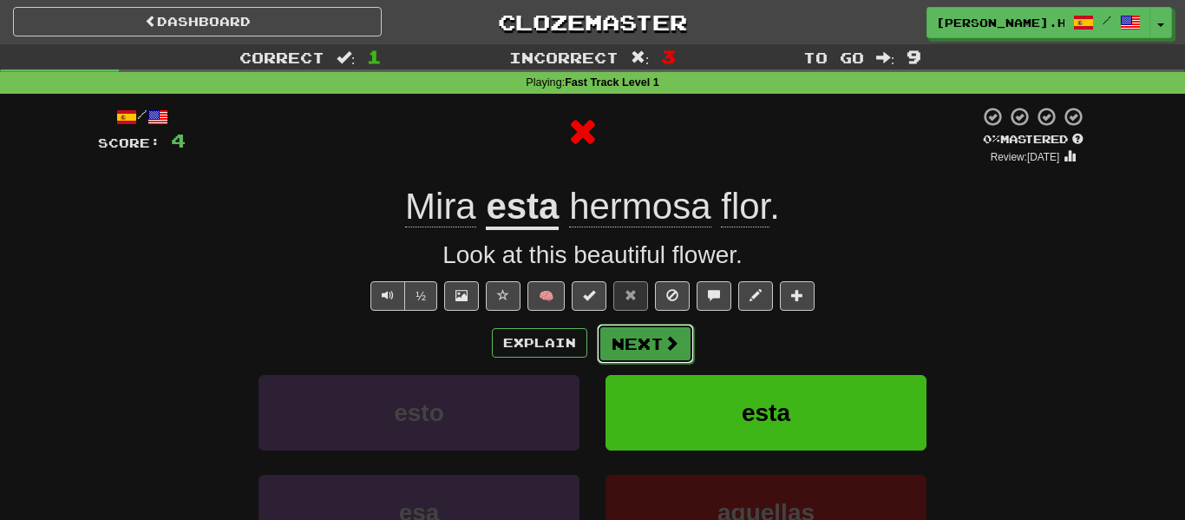
click at [660, 345] on button "Next" at bounding box center [645, 344] width 97 height 40
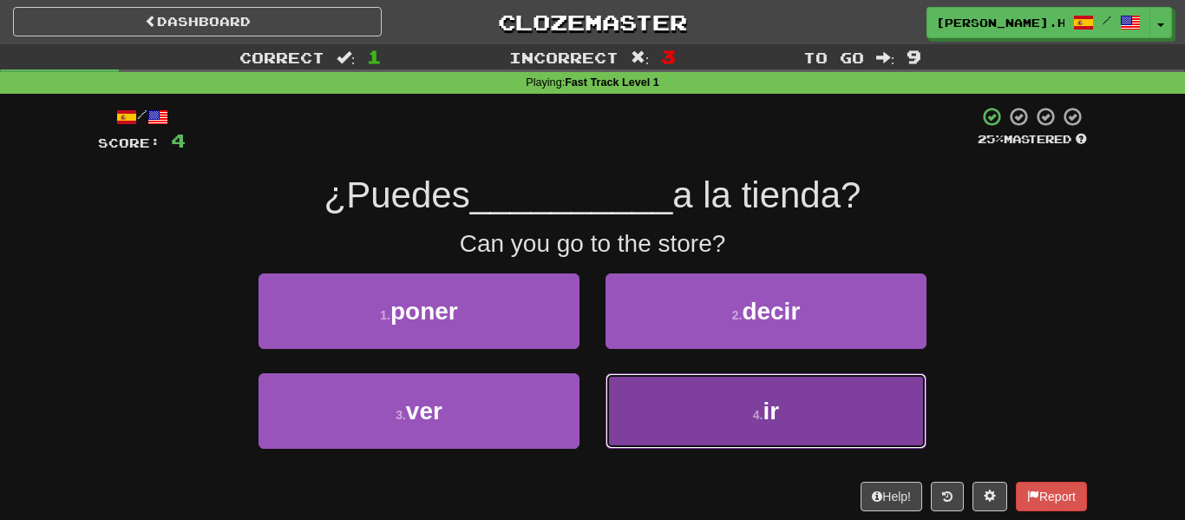
click at [617, 404] on button "4 . ir" at bounding box center [766, 410] width 321 height 75
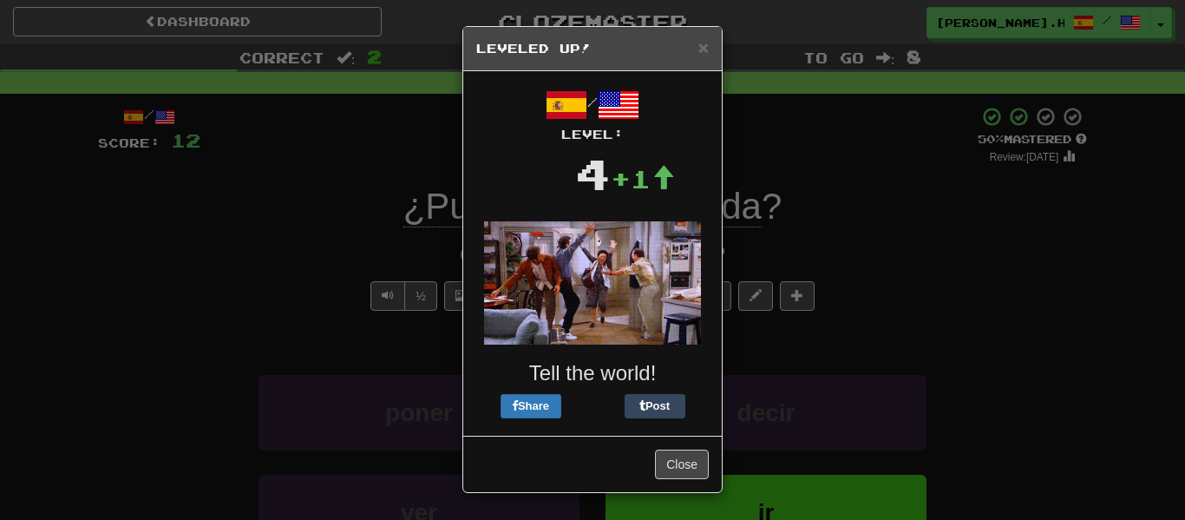
click at [692, 498] on div "× Leveled Up! / Level: 4 +1 Tell the world! Share Post Close" at bounding box center [592, 260] width 1185 height 520
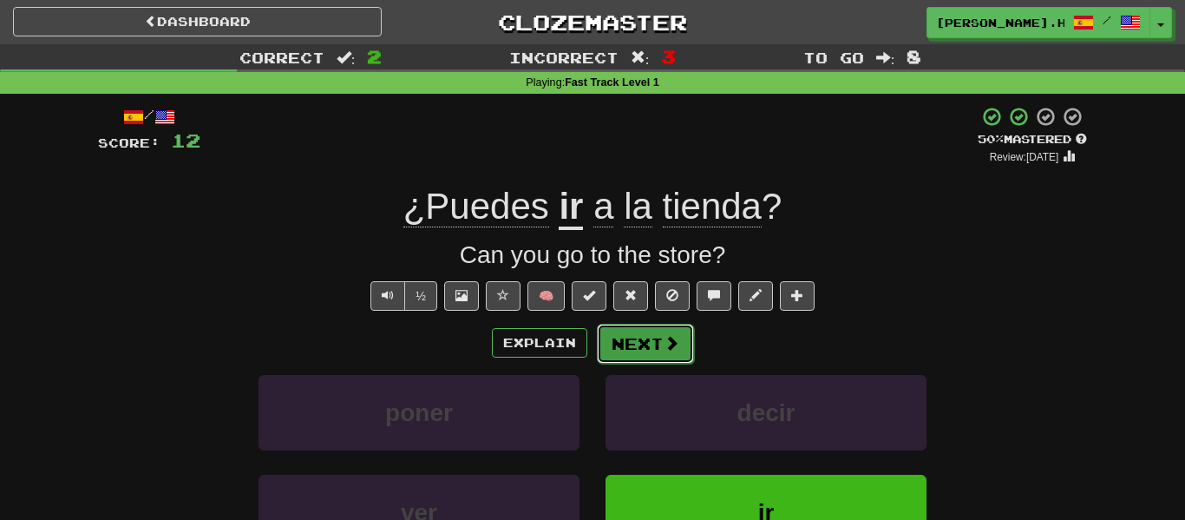
click at [642, 354] on button "Next" at bounding box center [645, 344] width 97 height 40
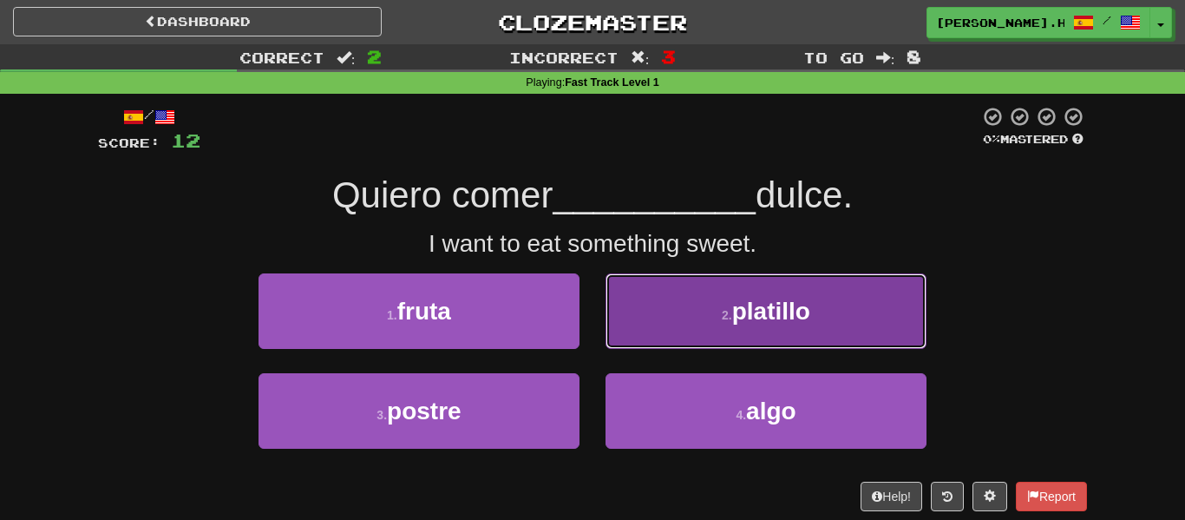
click at [767, 345] on button "2 . platillo" at bounding box center [766, 310] width 321 height 75
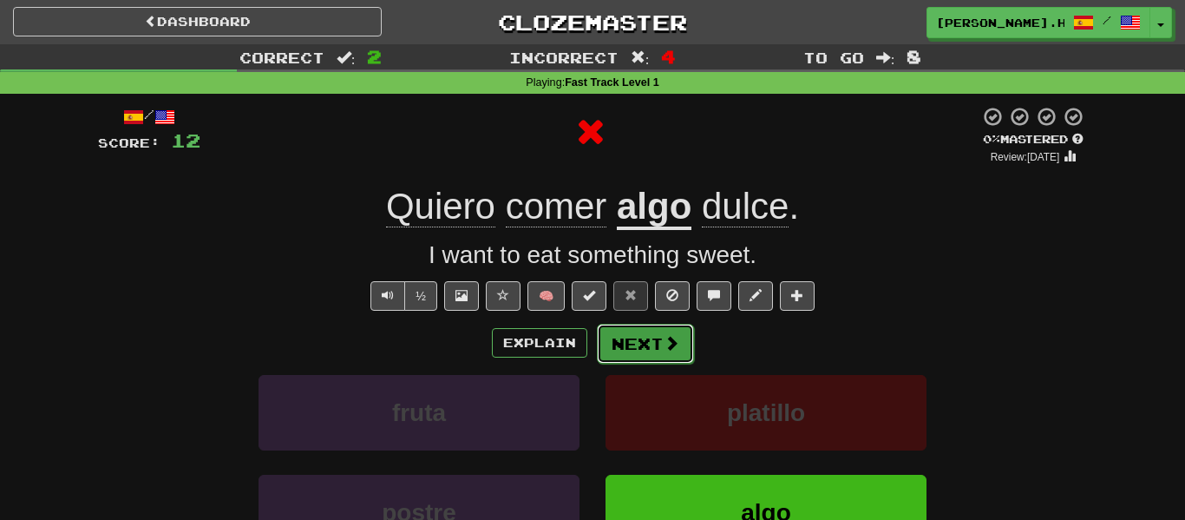
click at [642, 346] on button "Next" at bounding box center [645, 344] width 97 height 40
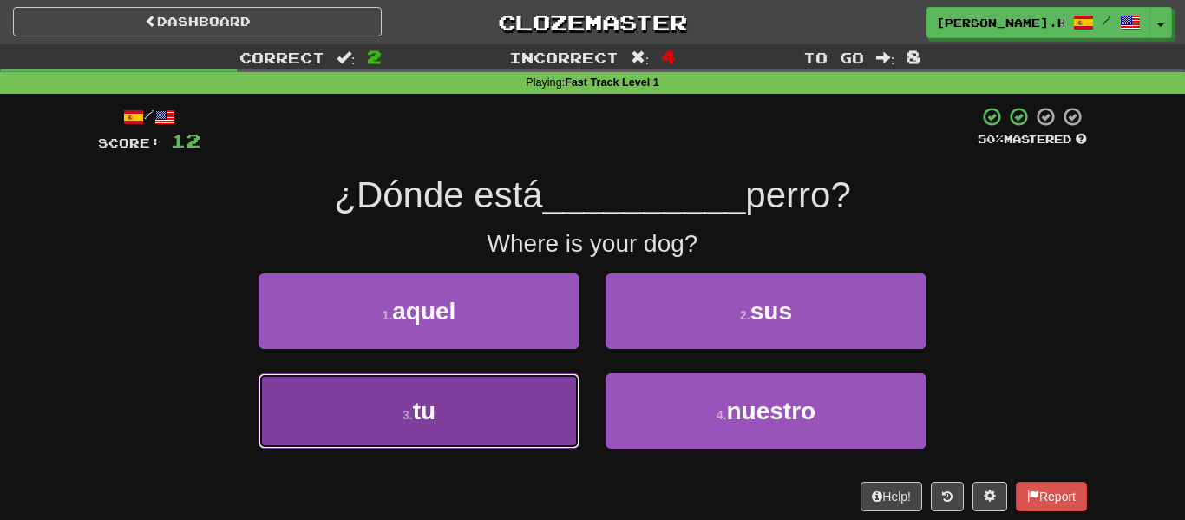
click at [515, 396] on button "3 . tu" at bounding box center [419, 410] width 321 height 75
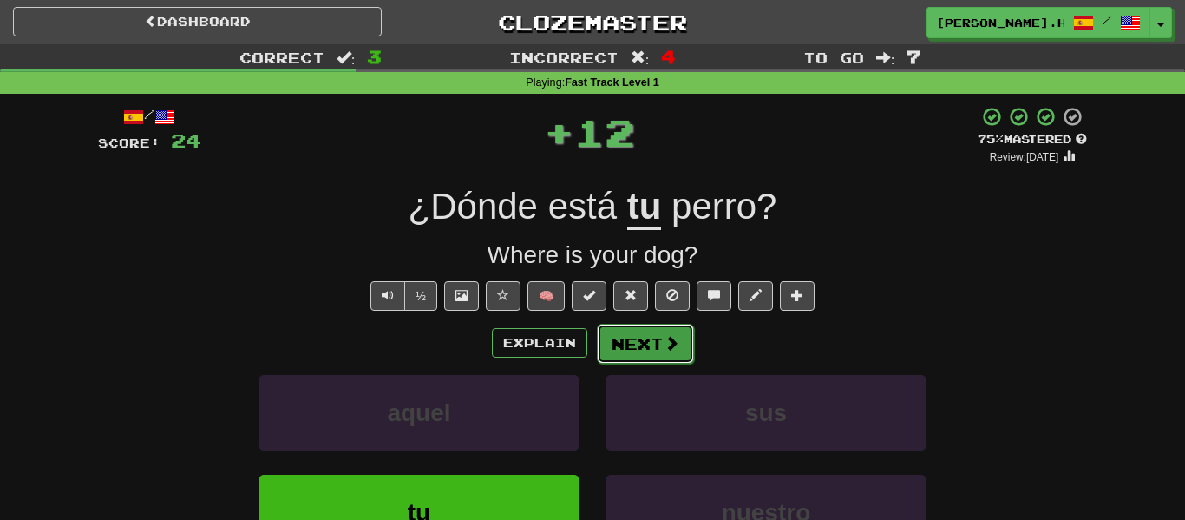
click at [627, 352] on button "Next" at bounding box center [645, 344] width 97 height 40
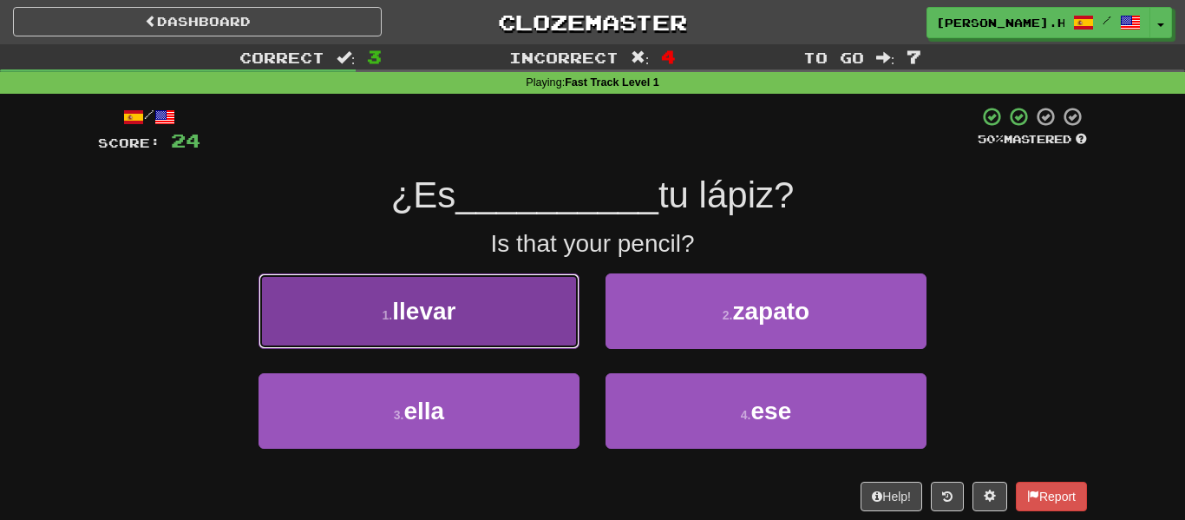
click at [507, 328] on button "1 . llevar" at bounding box center [419, 310] width 321 height 75
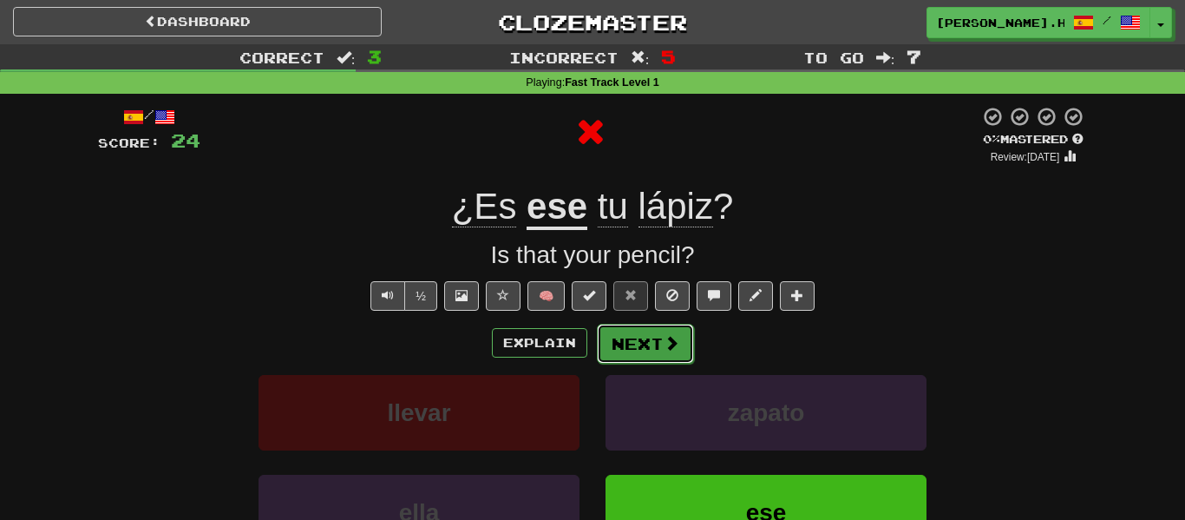
click at [653, 338] on button "Next" at bounding box center [645, 344] width 97 height 40
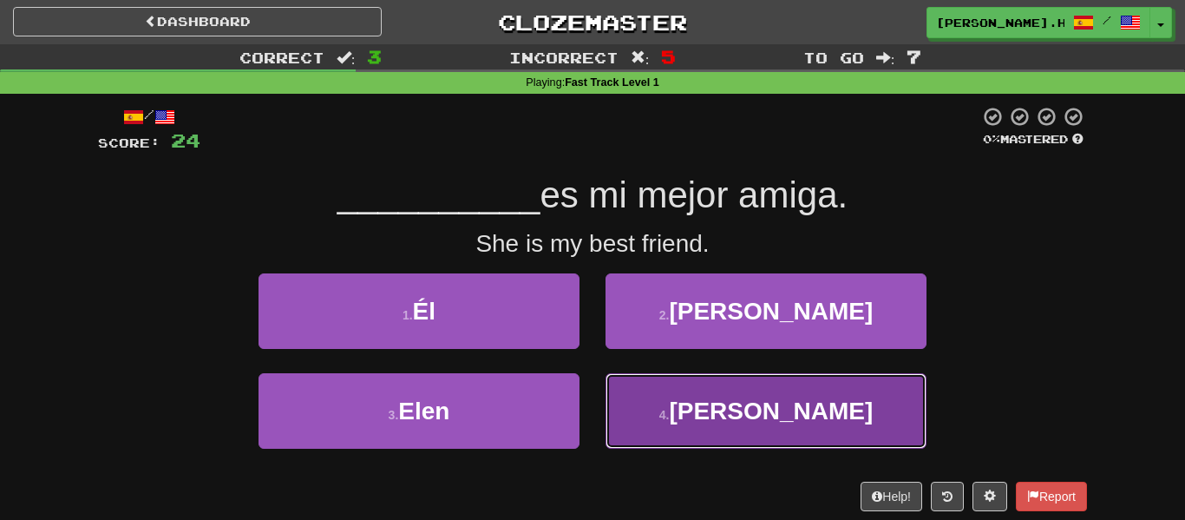
click at [654, 386] on button "4 . Ella" at bounding box center [766, 410] width 321 height 75
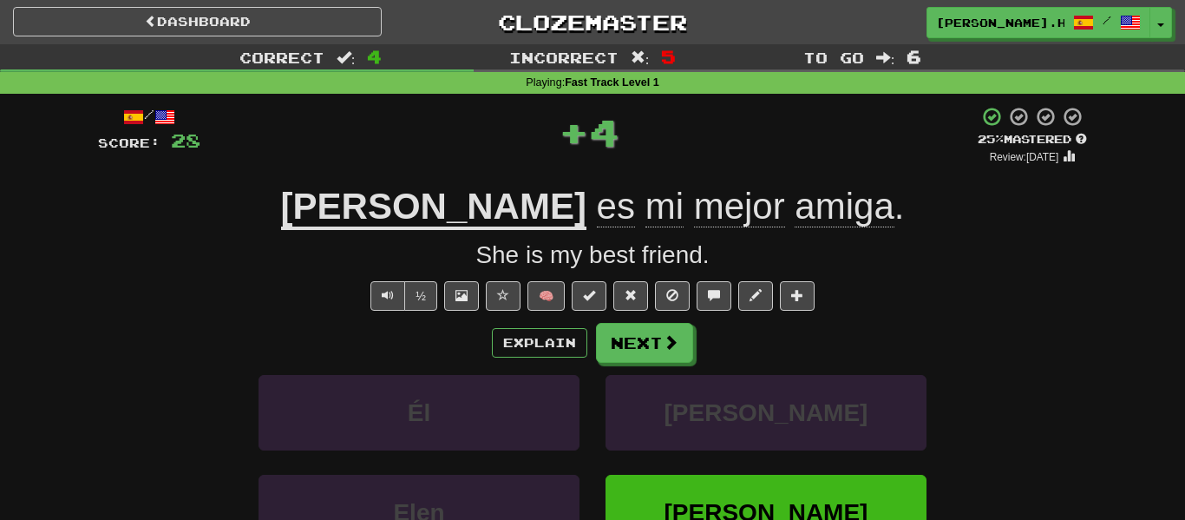
click at [656, 320] on div "/ Score: 28 + 4 25 % Mastered Review: 2025-09-20 Ella es mi mejor amiga . She i…" at bounding box center [592, 372] width 989 height 533
click at [658, 329] on button "Next" at bounding box center [645, 344] width 97 height 40
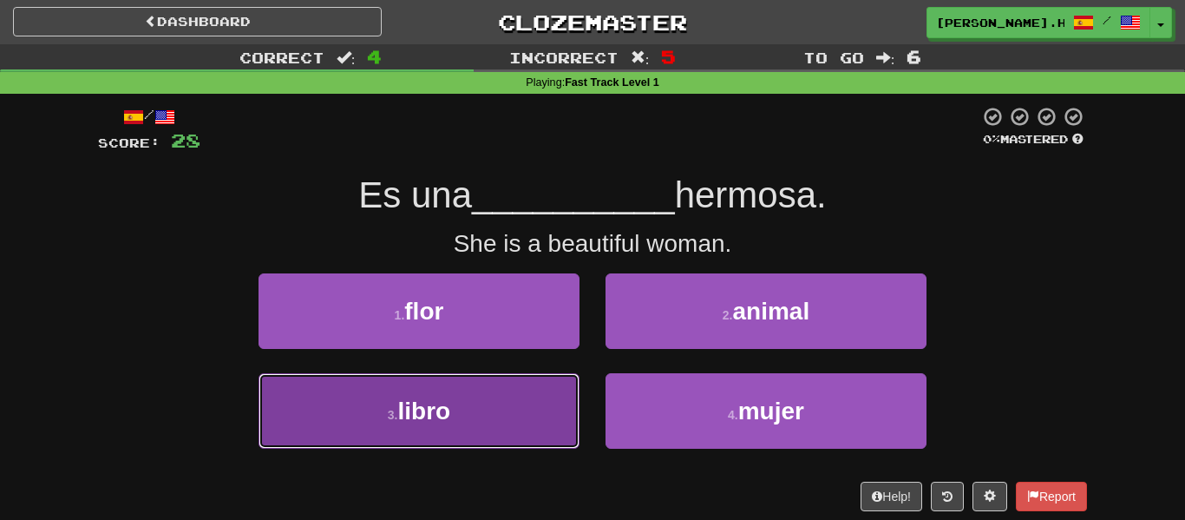
click at [459, 373] on button "3 . libro" at bounding box center [419, 410] width 321 height 75
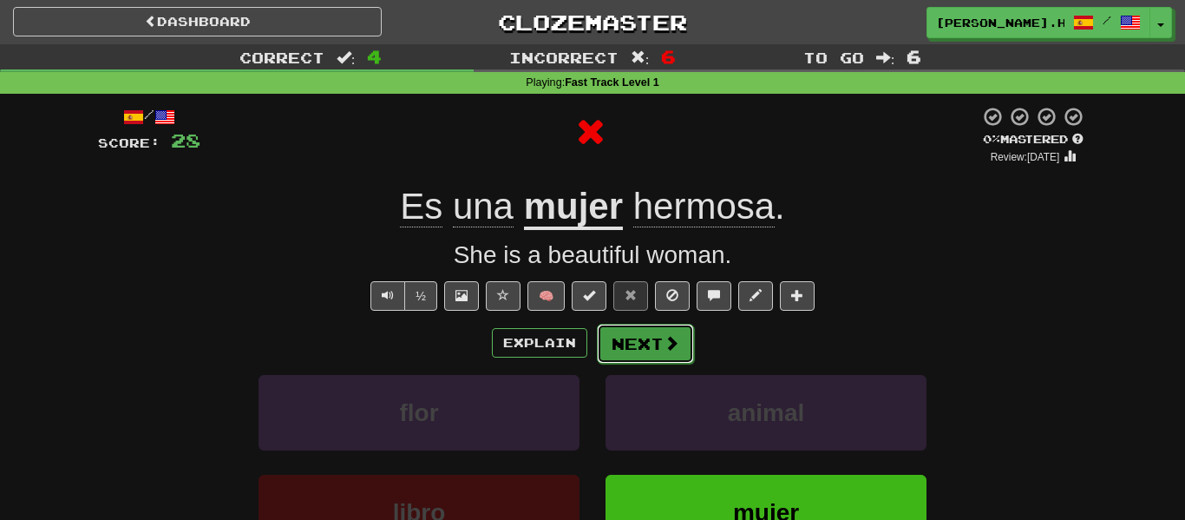
click at [638, 342] on button "Next" at bounding box center [645, 344] width 97 height 40
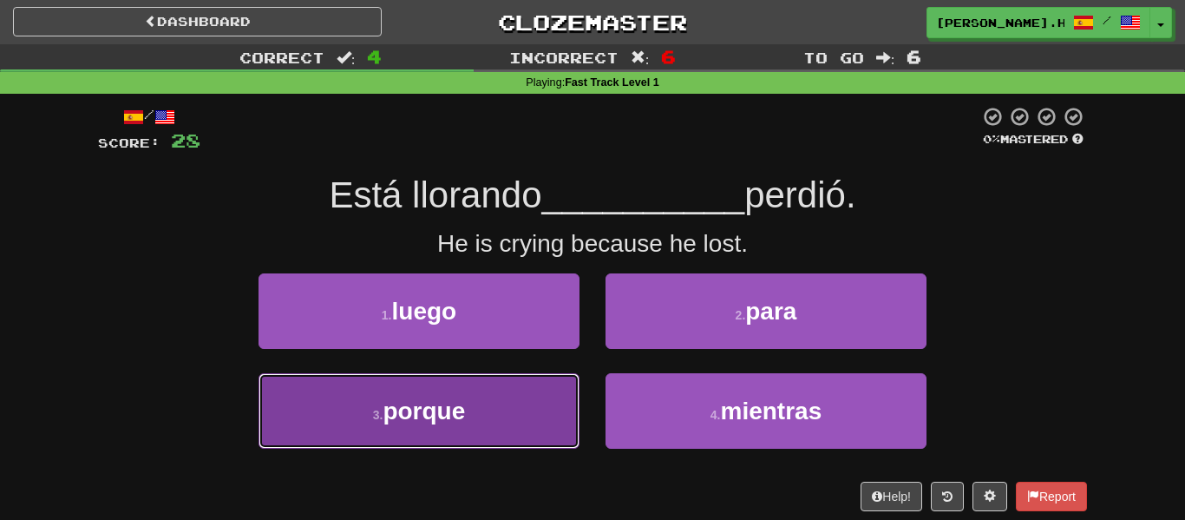
click at [496, 396] on button "3 . porque" at bounding box center [419, 410] width 321 height 75
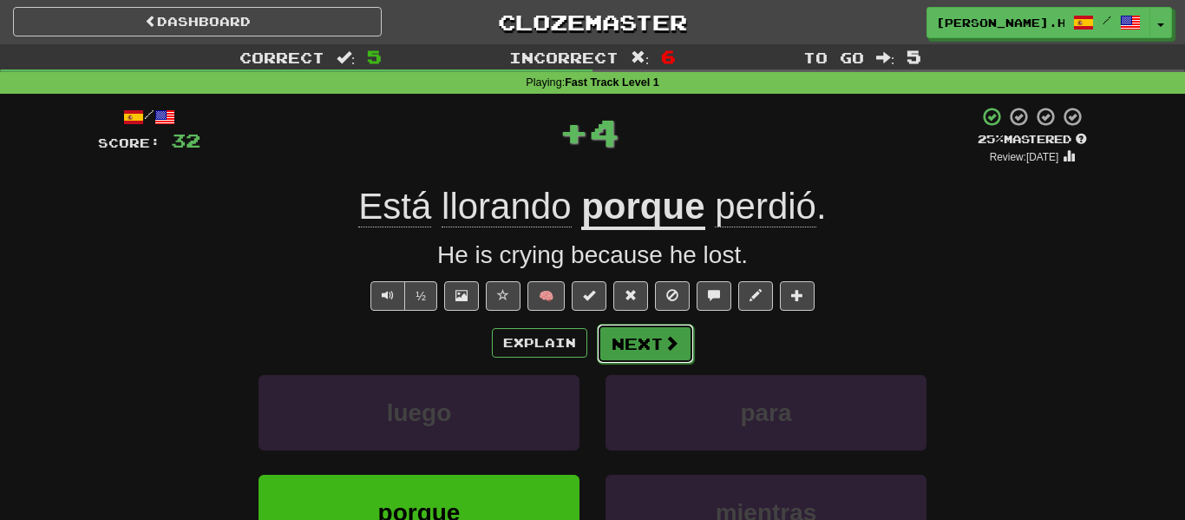
click at [632, 348] on button "Next" at bounding box center [645, 344] width 97 height 40
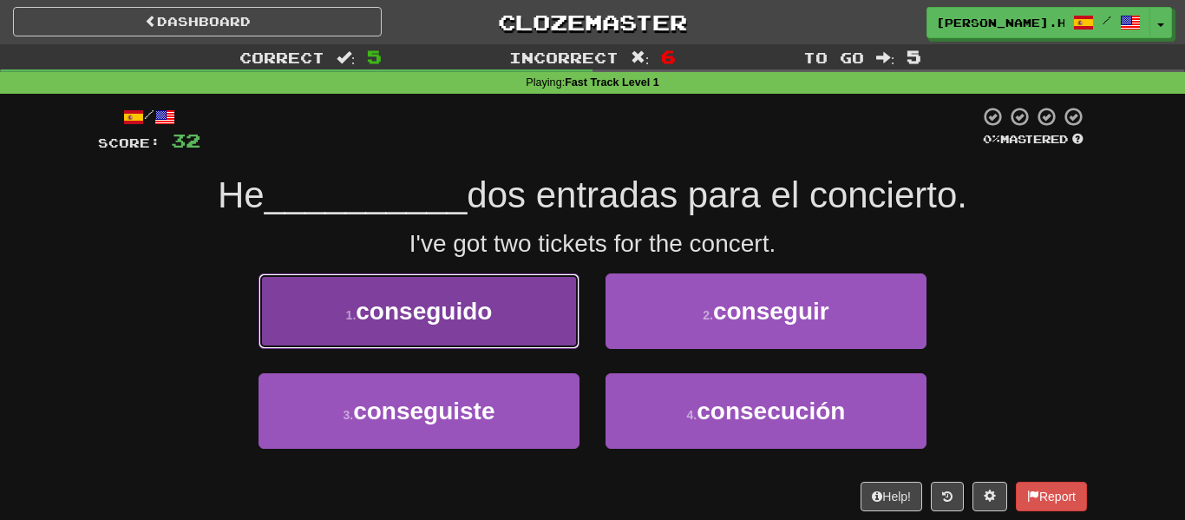
click at [491, 322] on span "conseguido" at bounding box center [424, 311] width 136 height 27
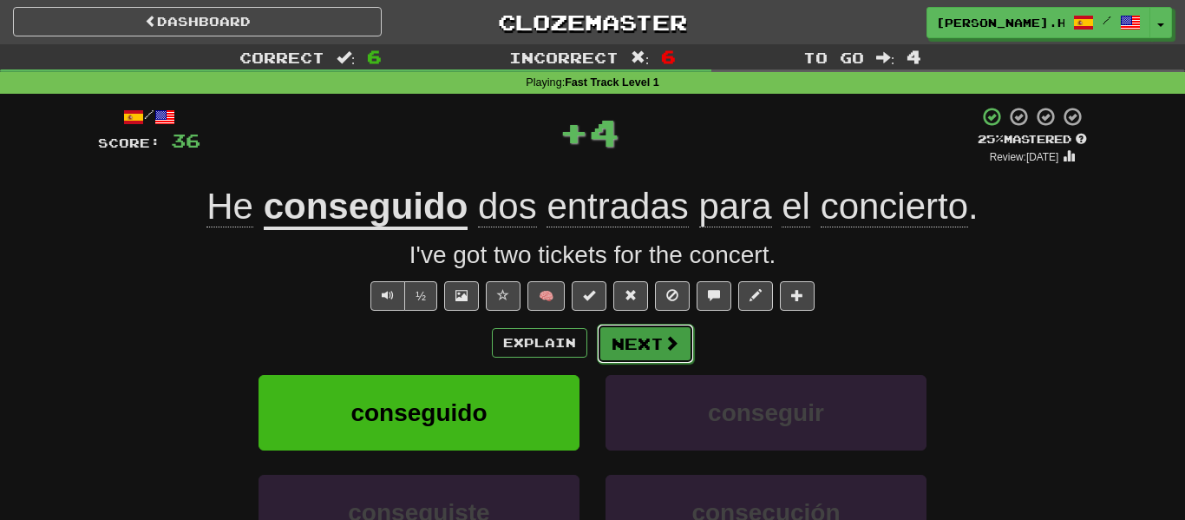
click at [664, 337] on span at bounding box center [672, 343] width 16 height 16
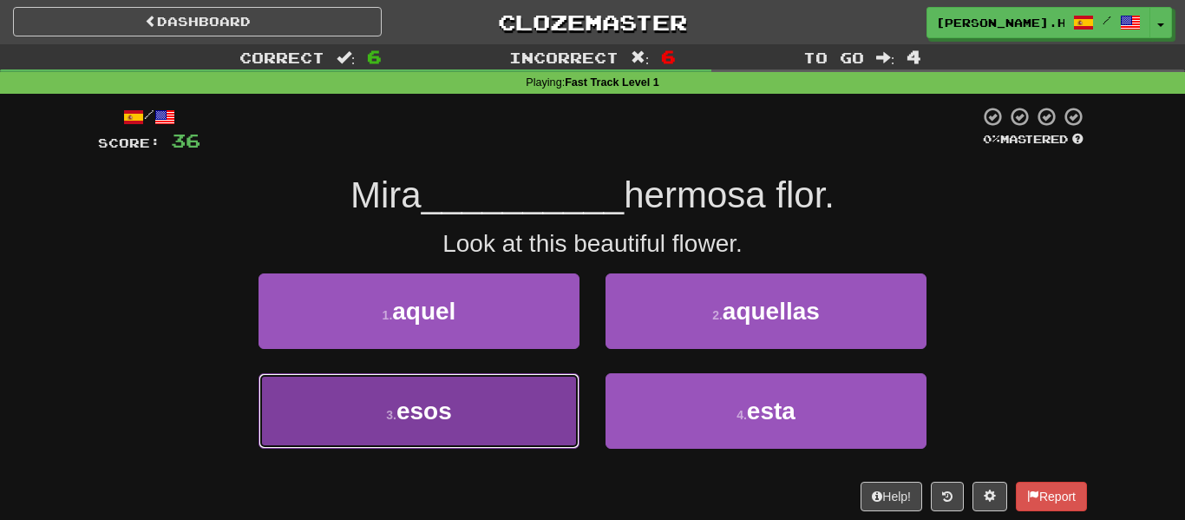
click at [528, 382] on button "3 . esos" at bounding box center [419, 410] width 321 height 75
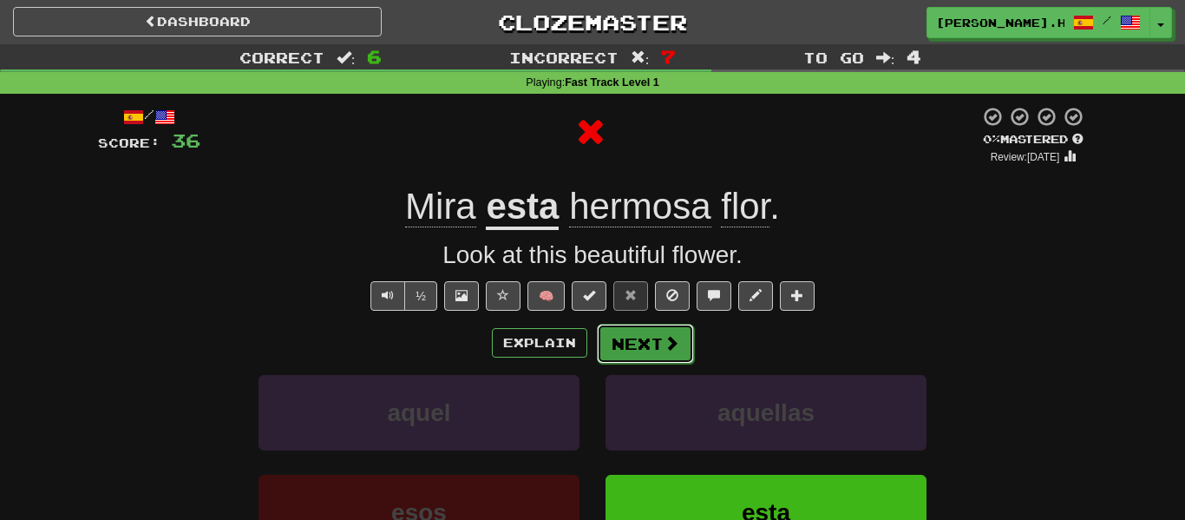
click at [679, 335] on button "Next" at bounding box center [645, 344] width 97 height 40
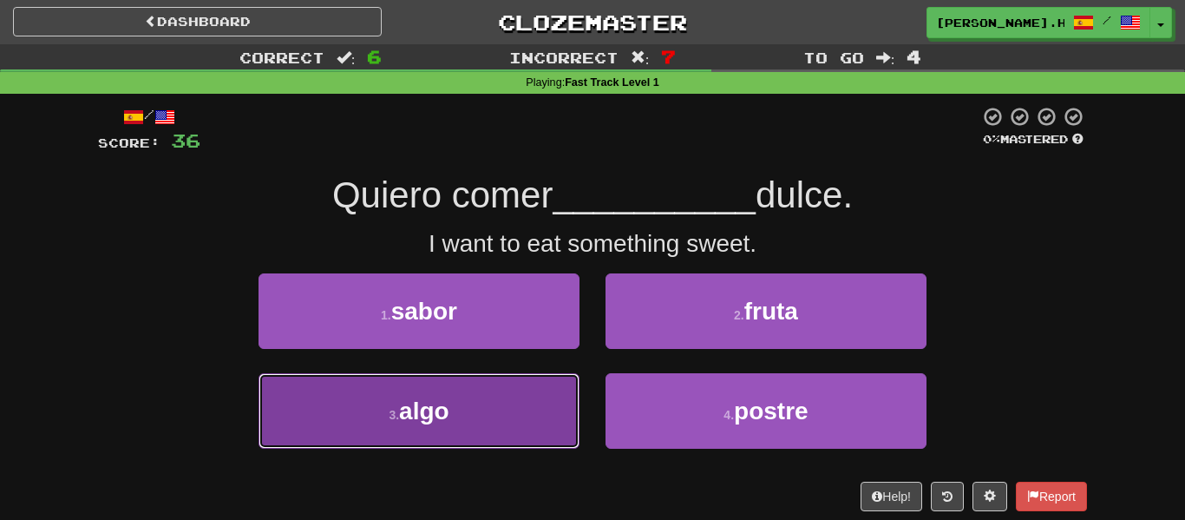
click at [526, 436] on button "3 . algo" at bounding box center [419, 410] width 321 height 75
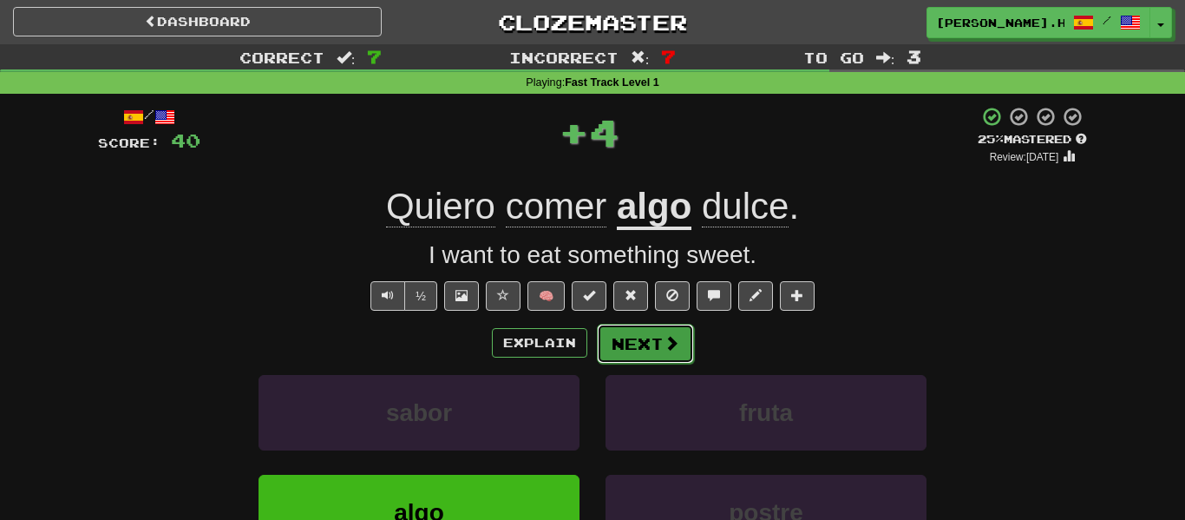
click at [646, 331] on button "Next" at bounding box center [645, 344] width 97 height 40
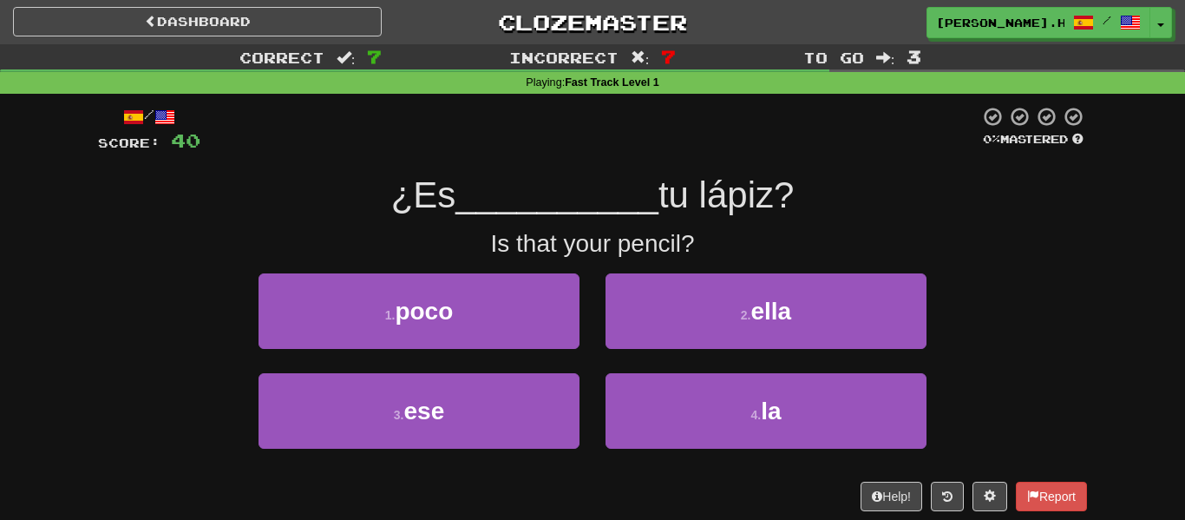
click at [555, 364] on div "1 . poco" at bounding box center [419, 323] width 347 height 100
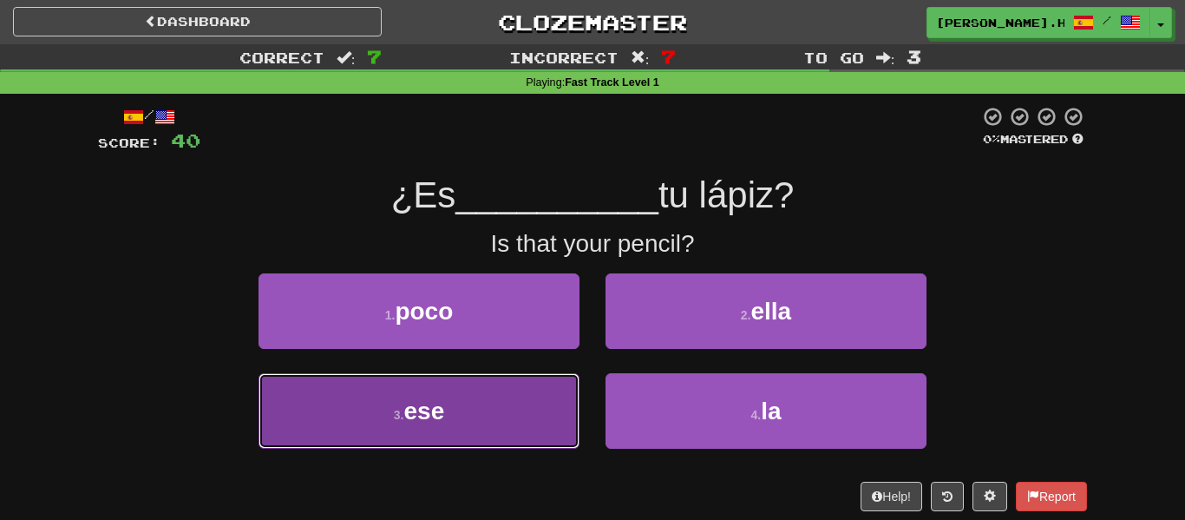
click at [563, 376] on button "3 . ese" at bounding box center [419, 410] width 321 height 75
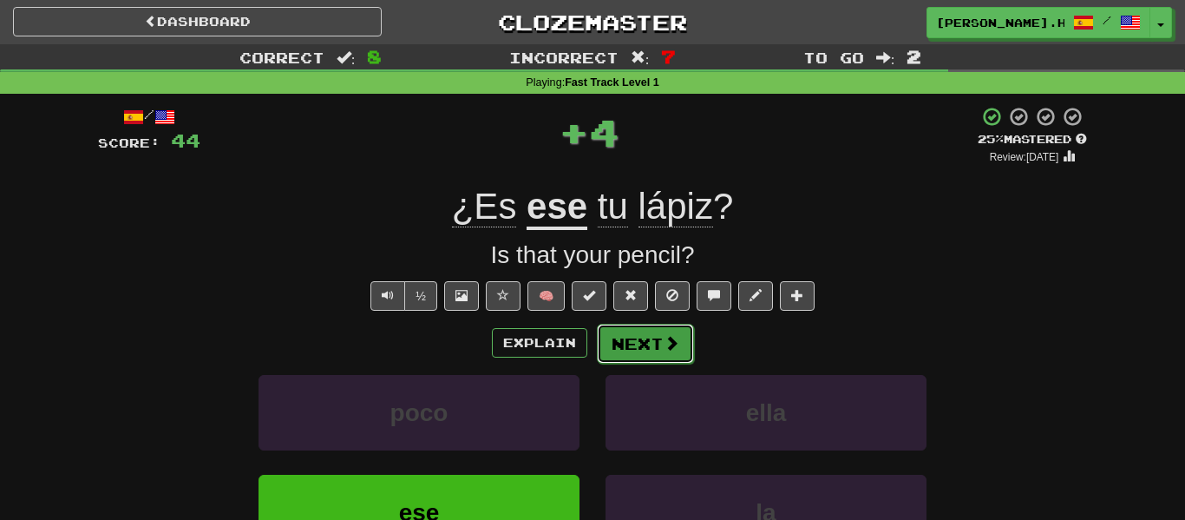
click at [687, 331] on button "Next" at bounding box center [645, 344] width 97 height 40
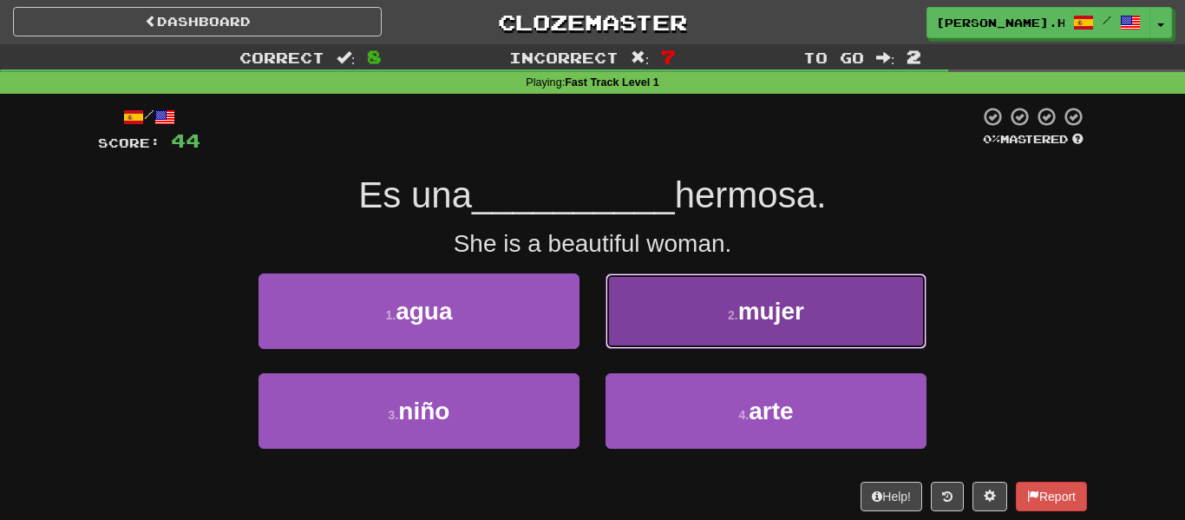
click at [672, 314] on button "2 . mujer" at bounding box center [766, 310] width 321 height 75
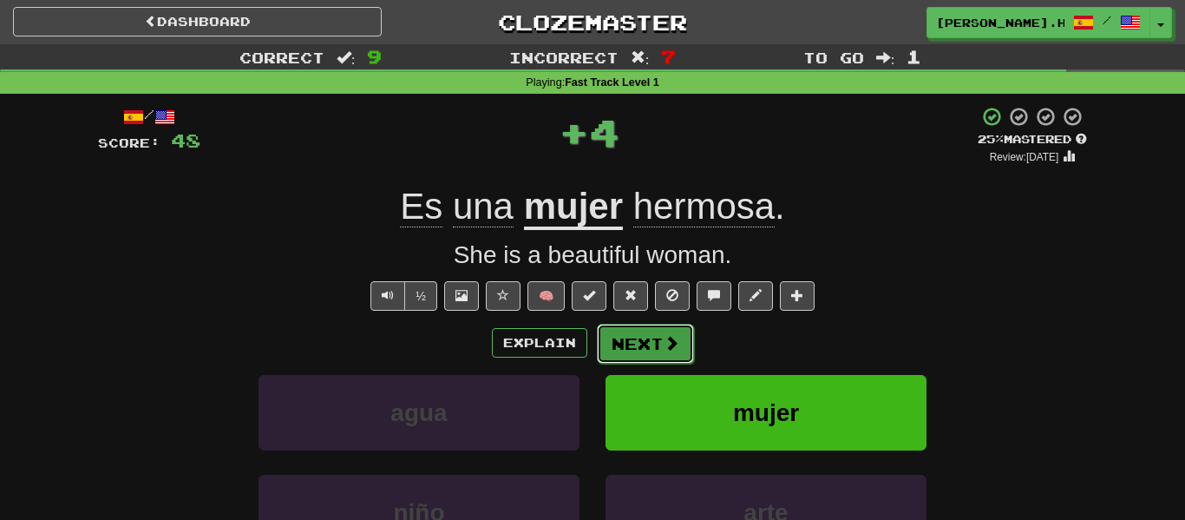
click at [646, 329] on button "Next" at bounding box center [645, 344] width 97 height 40
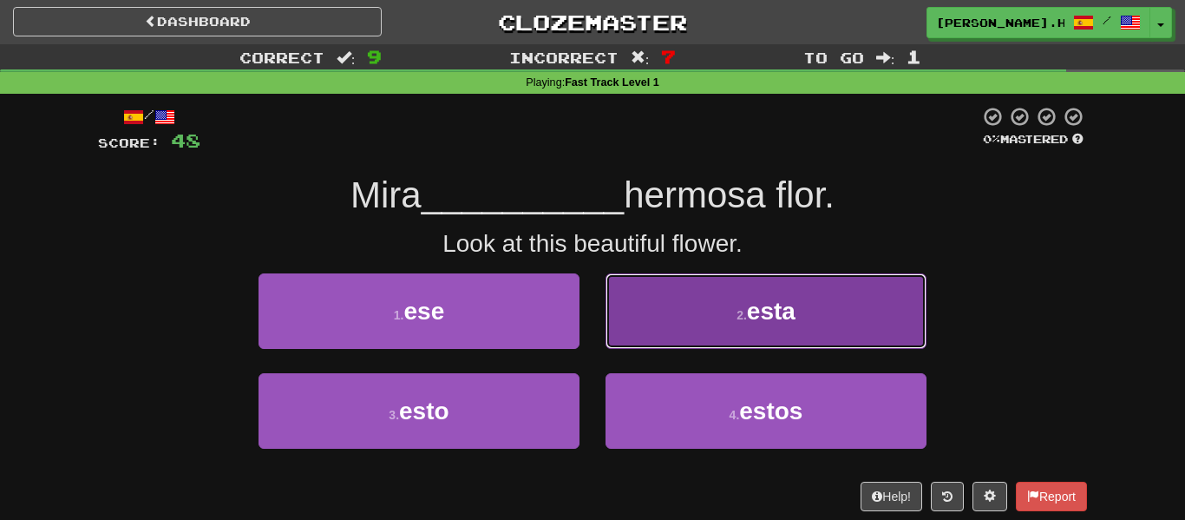
click at [685, 318] on button "2 . esta" at bounding box center [766, 310] width 321 height 75
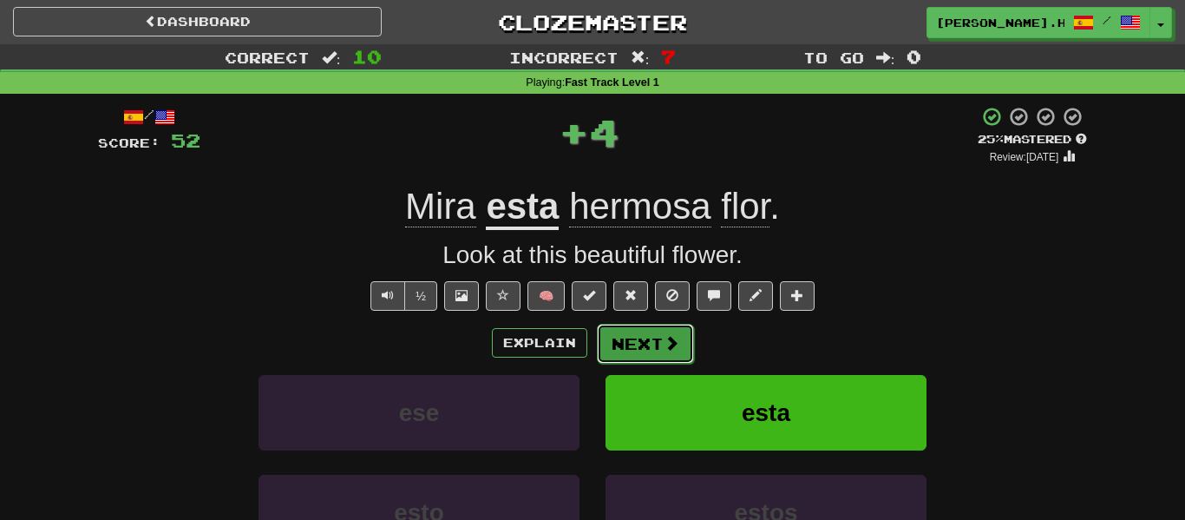
click at [669, 336] on span at bounding box center [672, 343] width 16 height 16
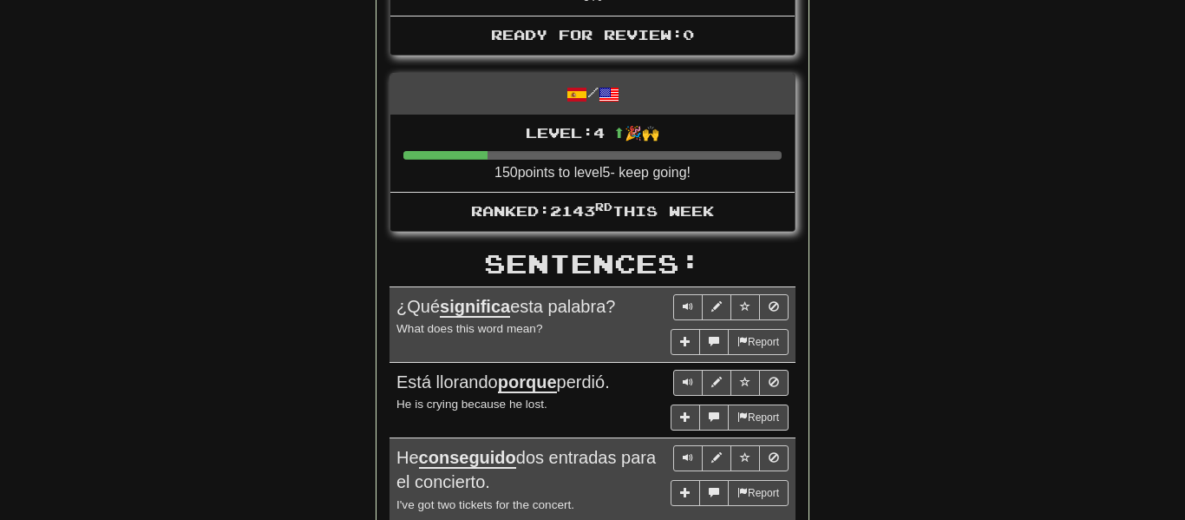
scroll to position [0, 0]
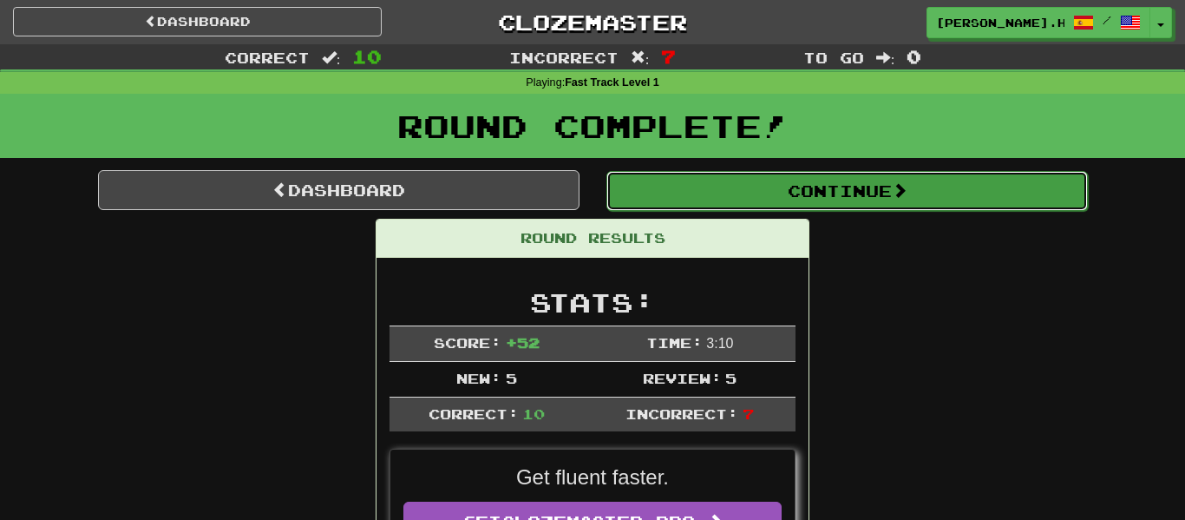
click at [862, 193] on button "Continue" at bounding box center [848, 191] width 482 height 40
